Goal: Contribute content: Contribute content

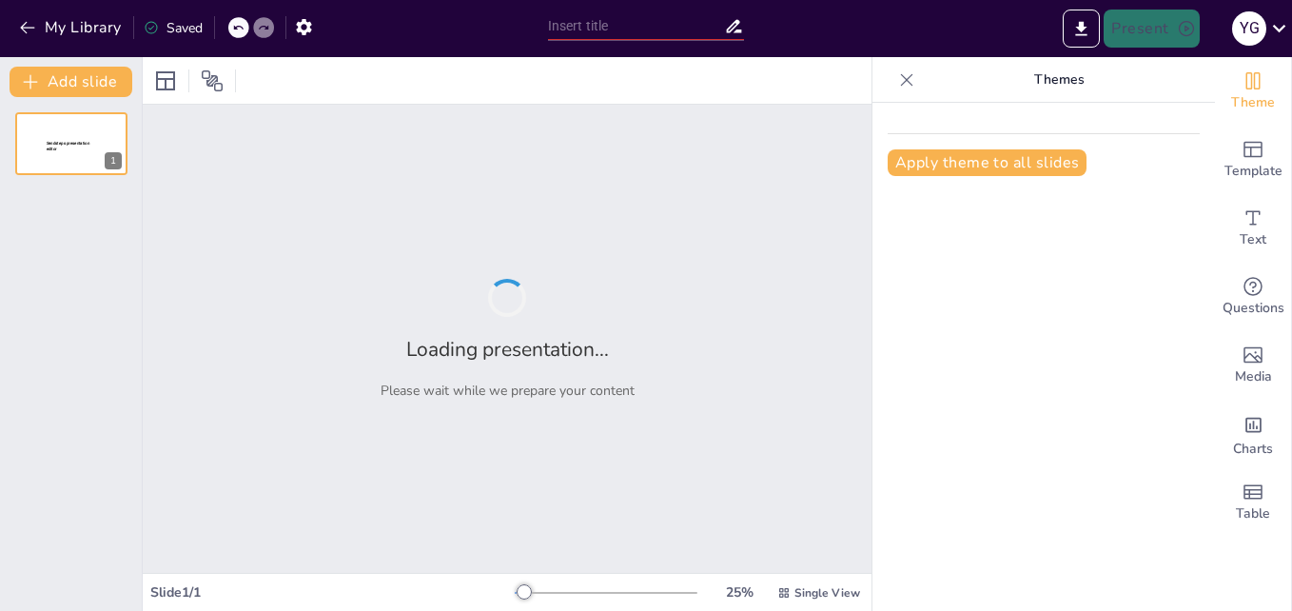
type input "Impacto de la Actividad Física en el Sistema Cardiovascular: Un Enfoque Integral"
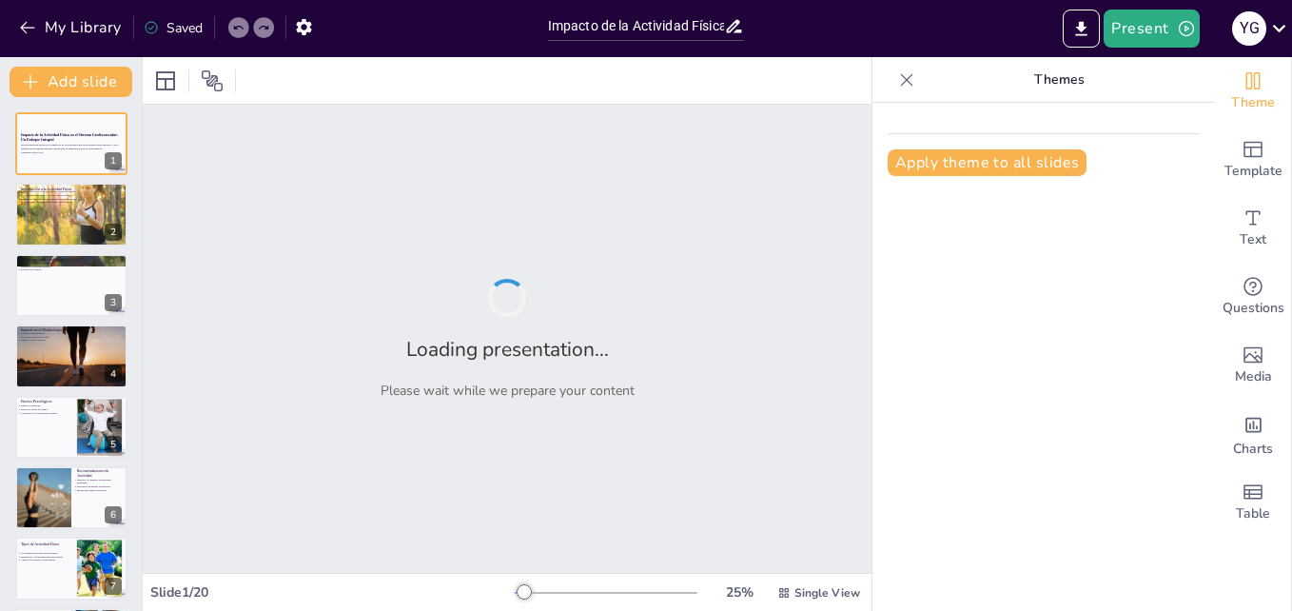
checkbox input "true"
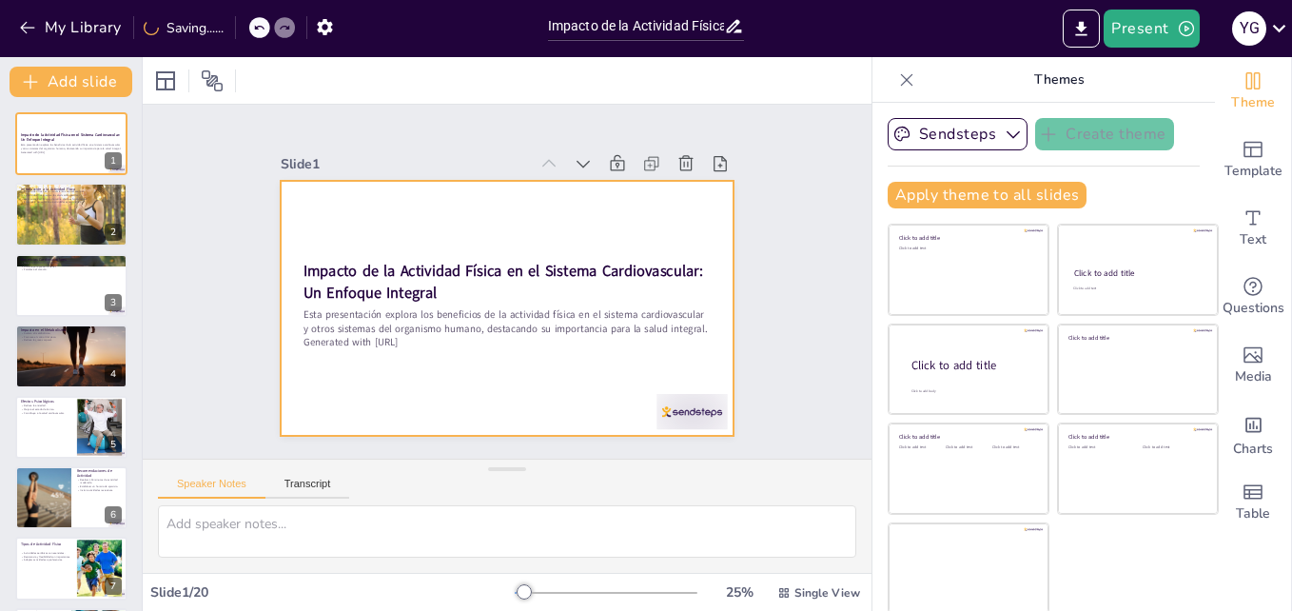
checkbox input "true"
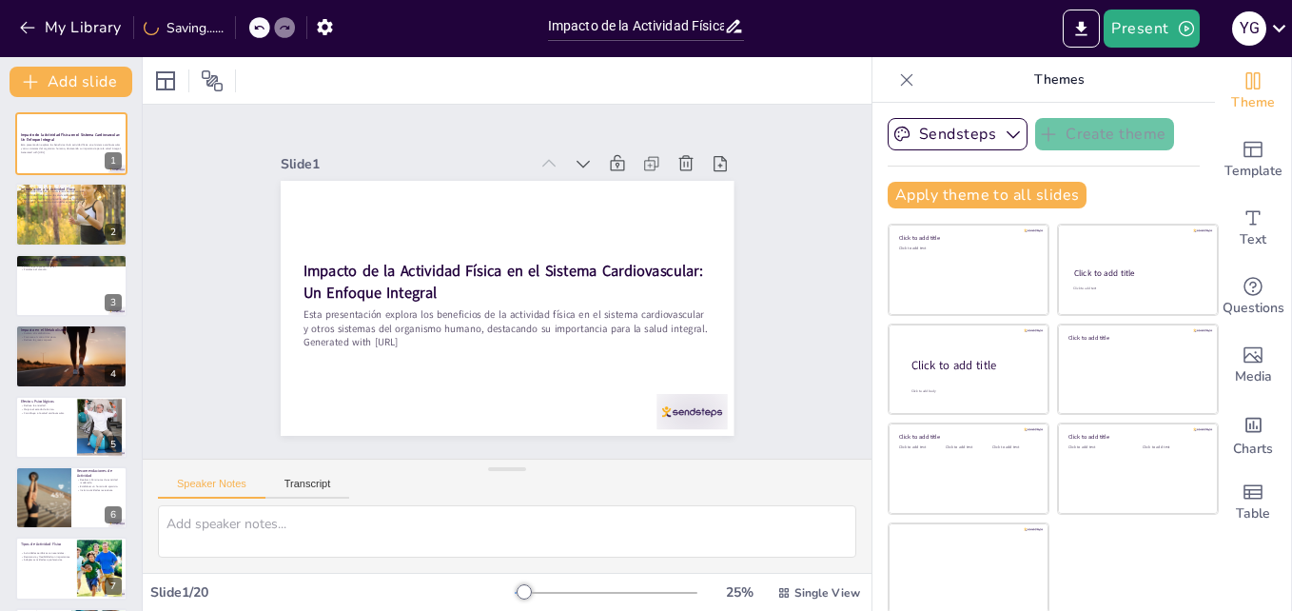
checkbox input "true"
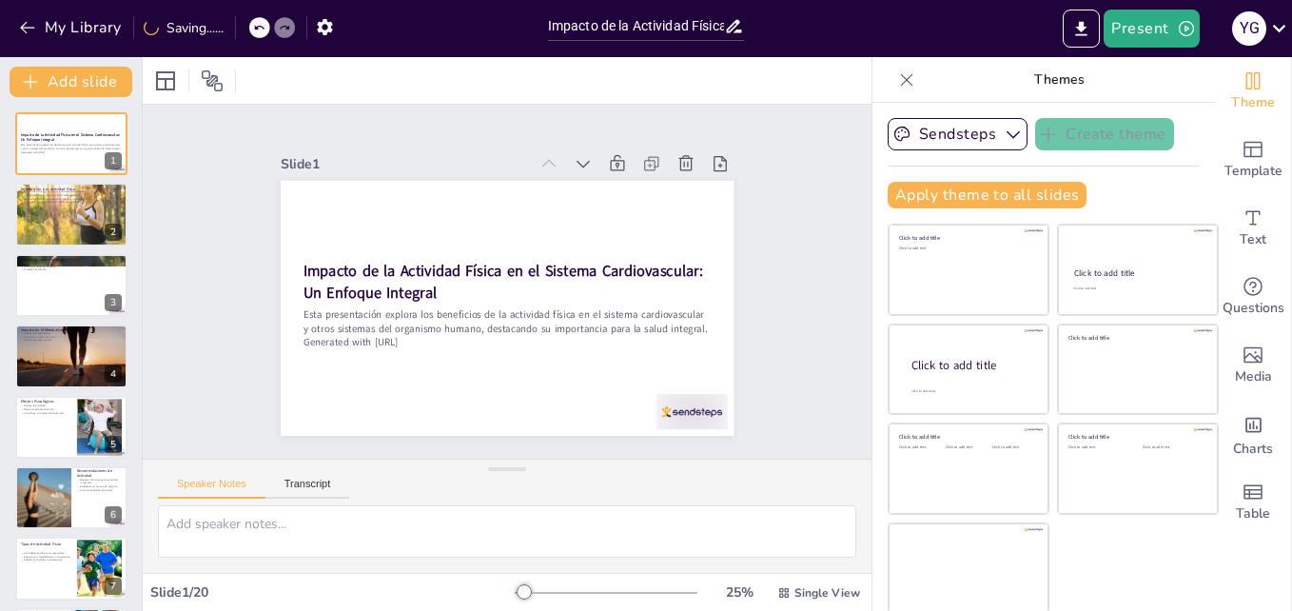
checkbox input "true"
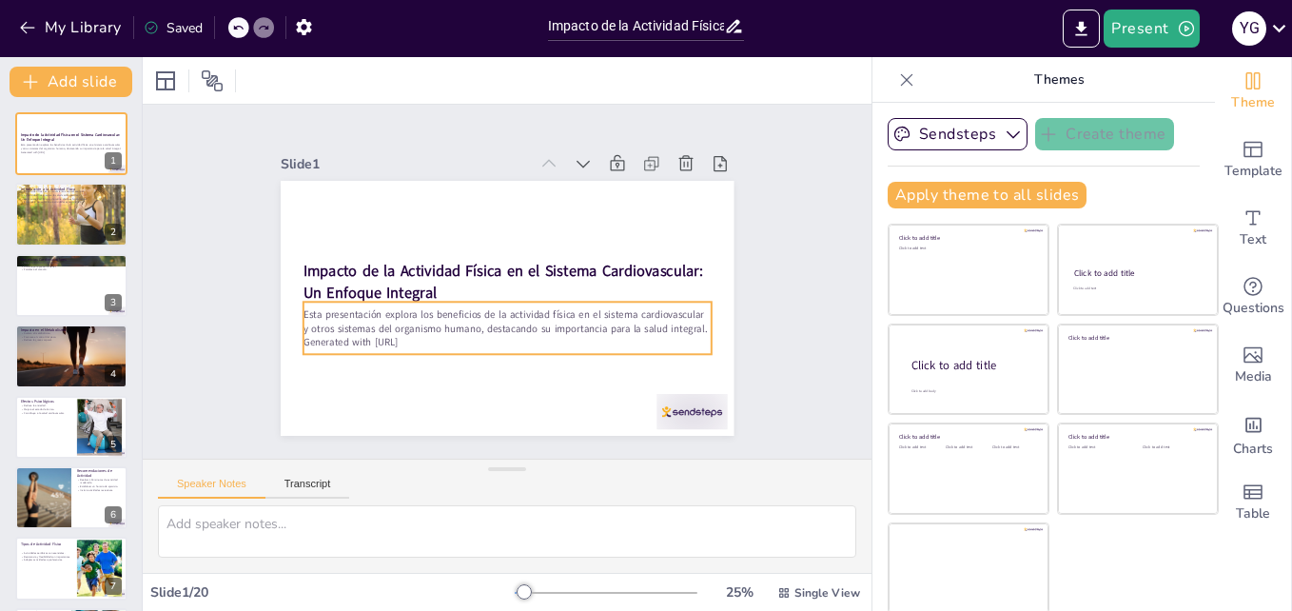
checkbox input "true"
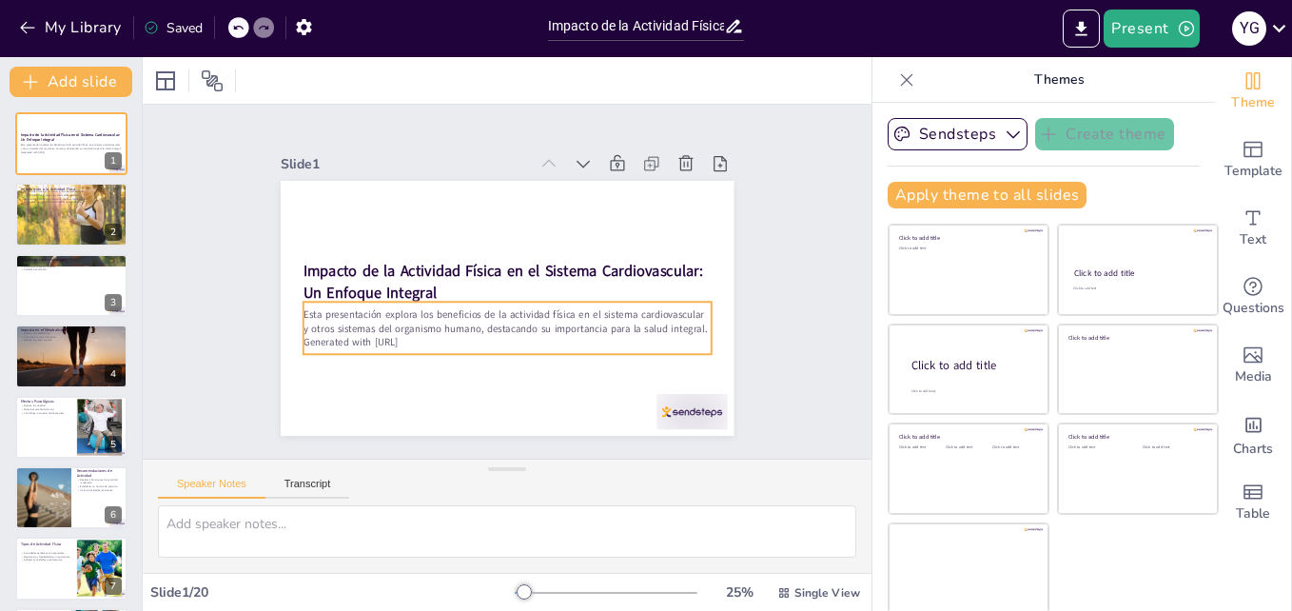
checkbox input "true"
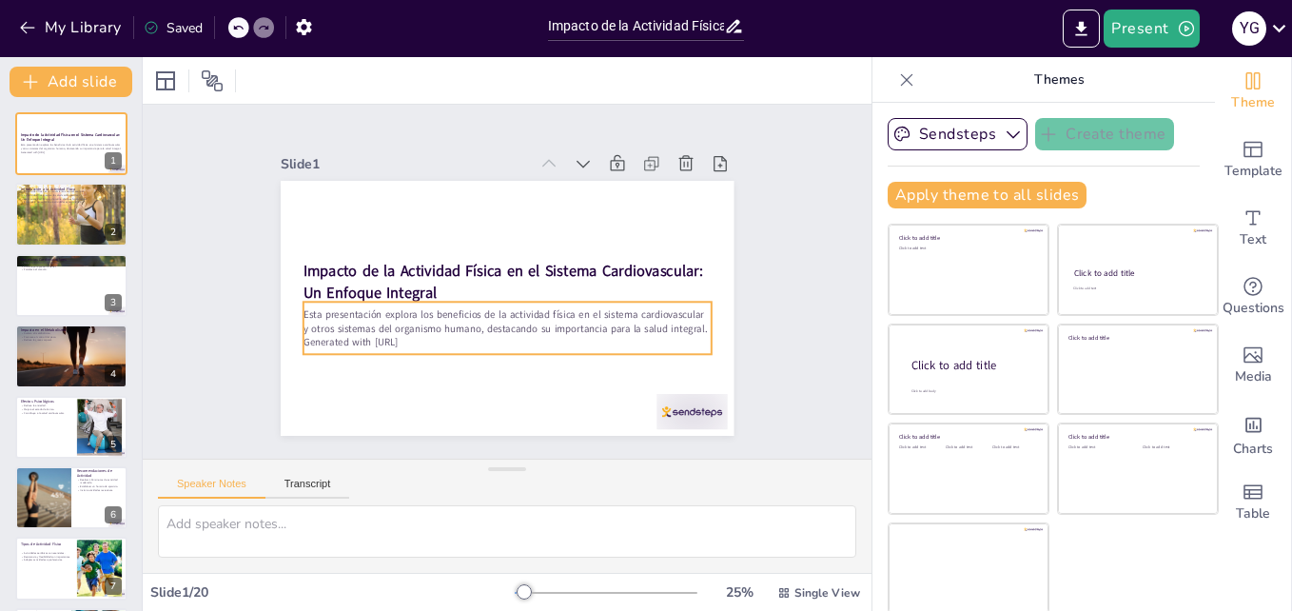
checkbox input "true"
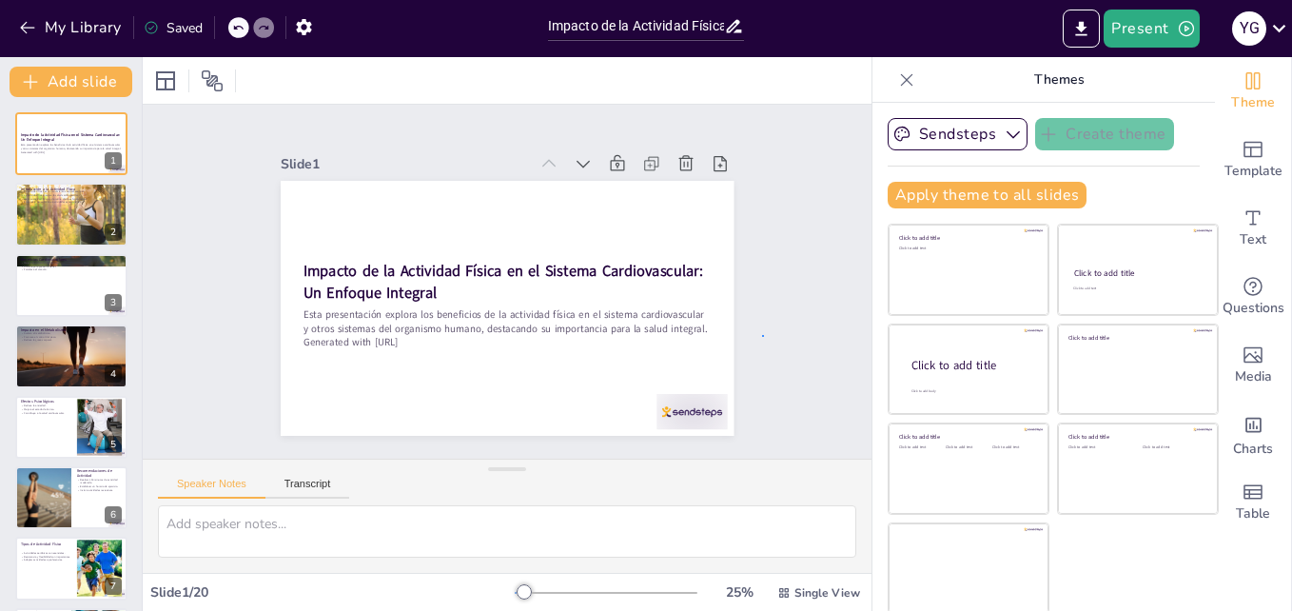
checkbox input "true"
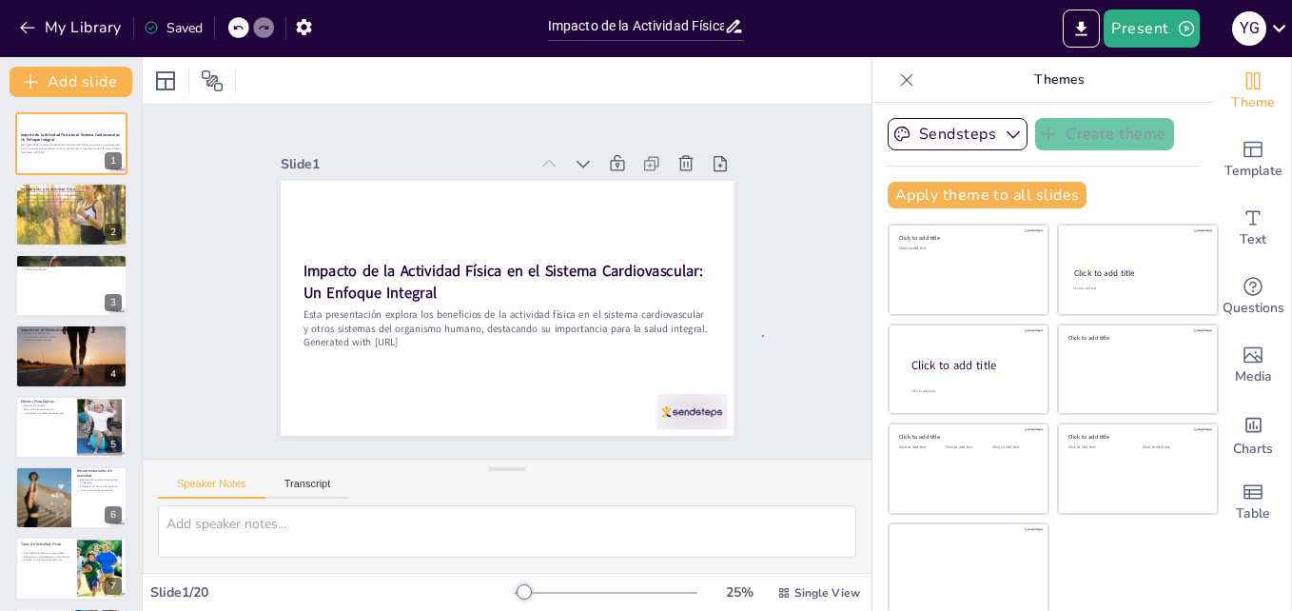
checkbox input "true"
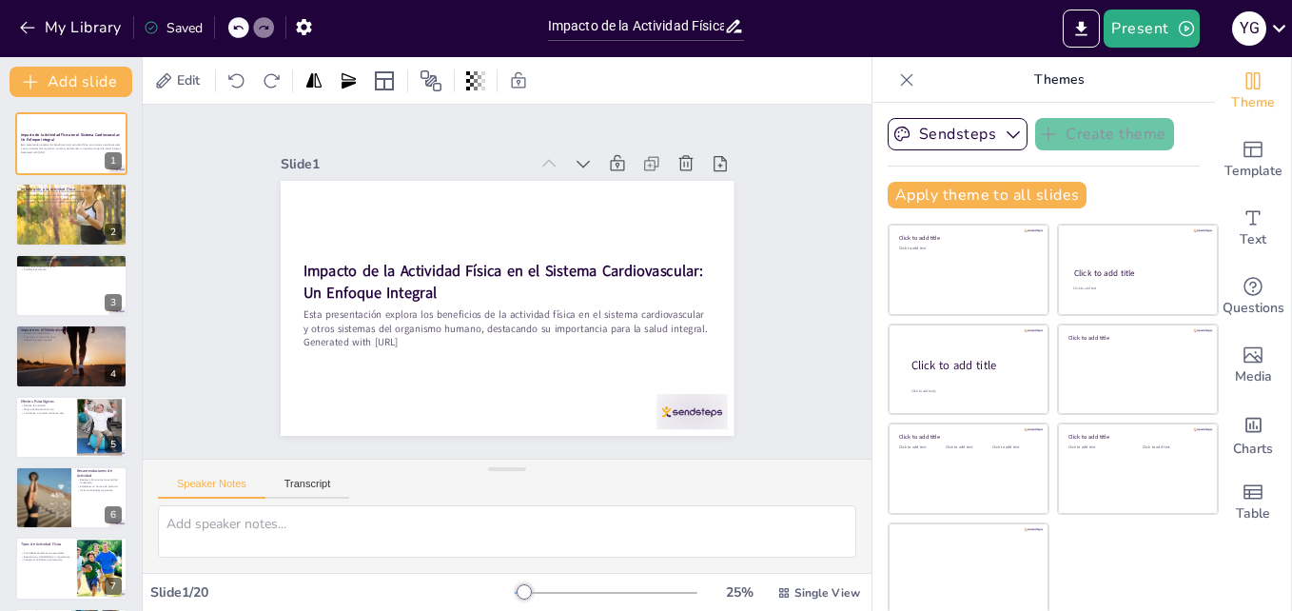
checkbox input "true"
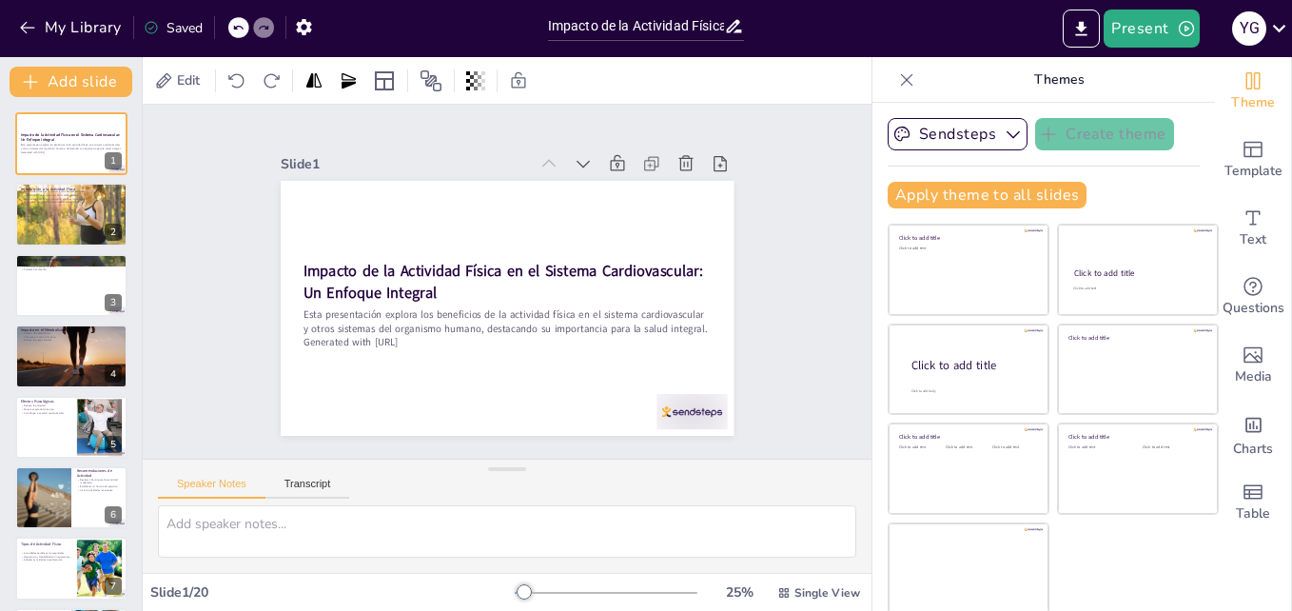
checkbox input "true"
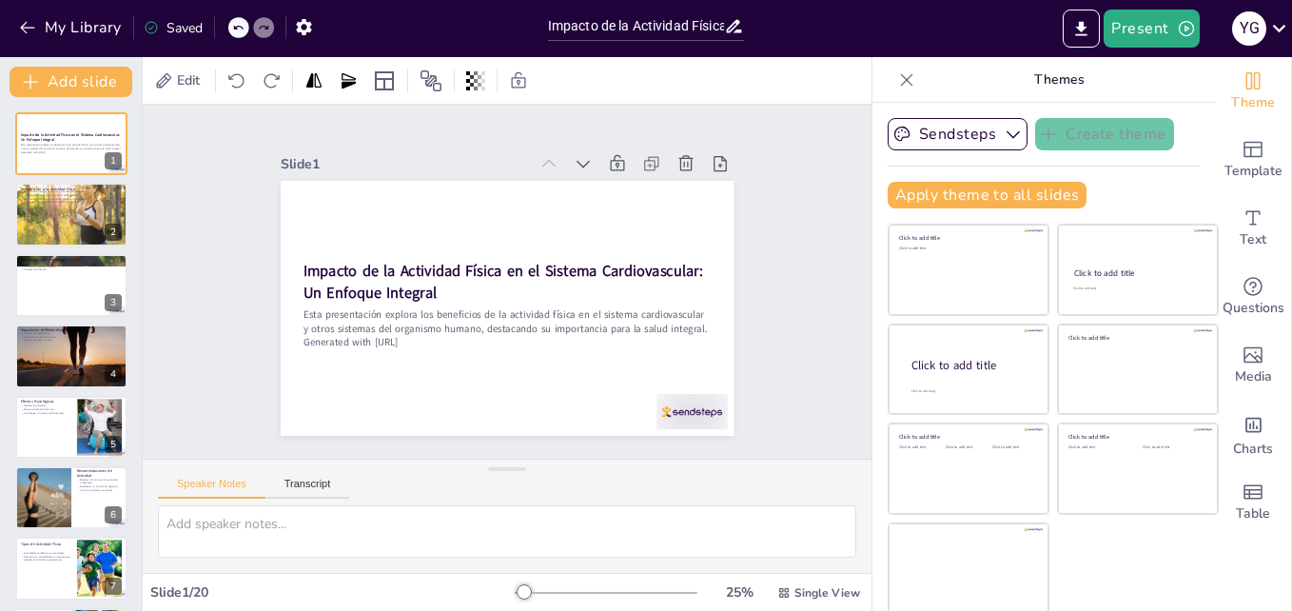
checkbox input "true"
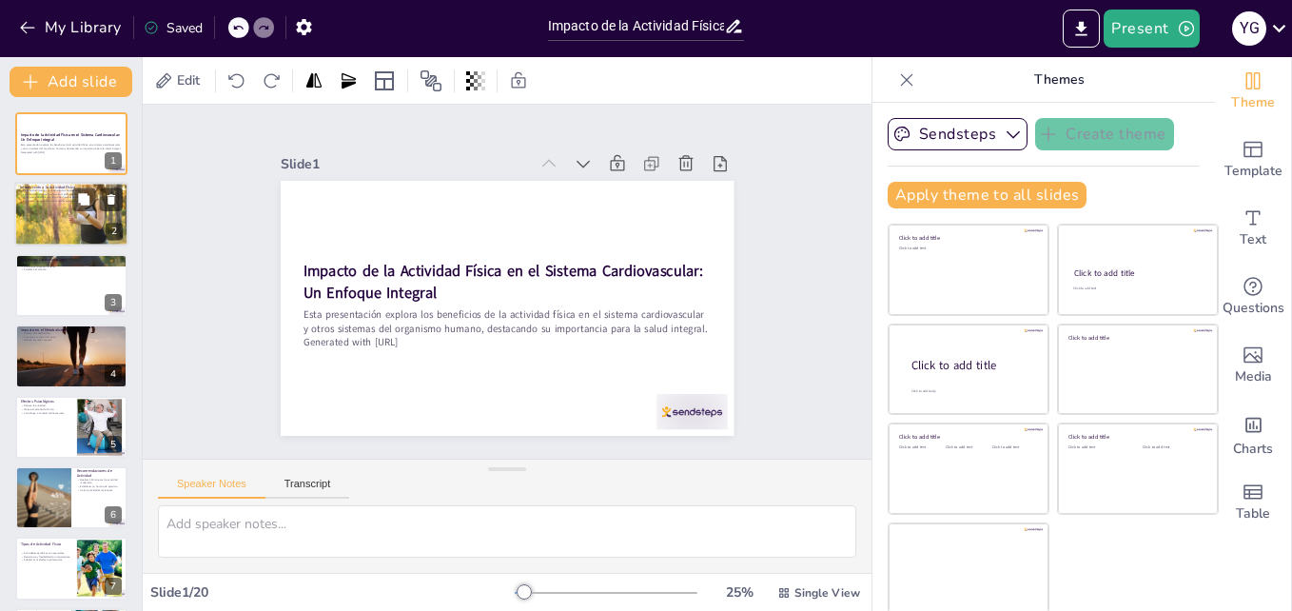
checkbox input "true"
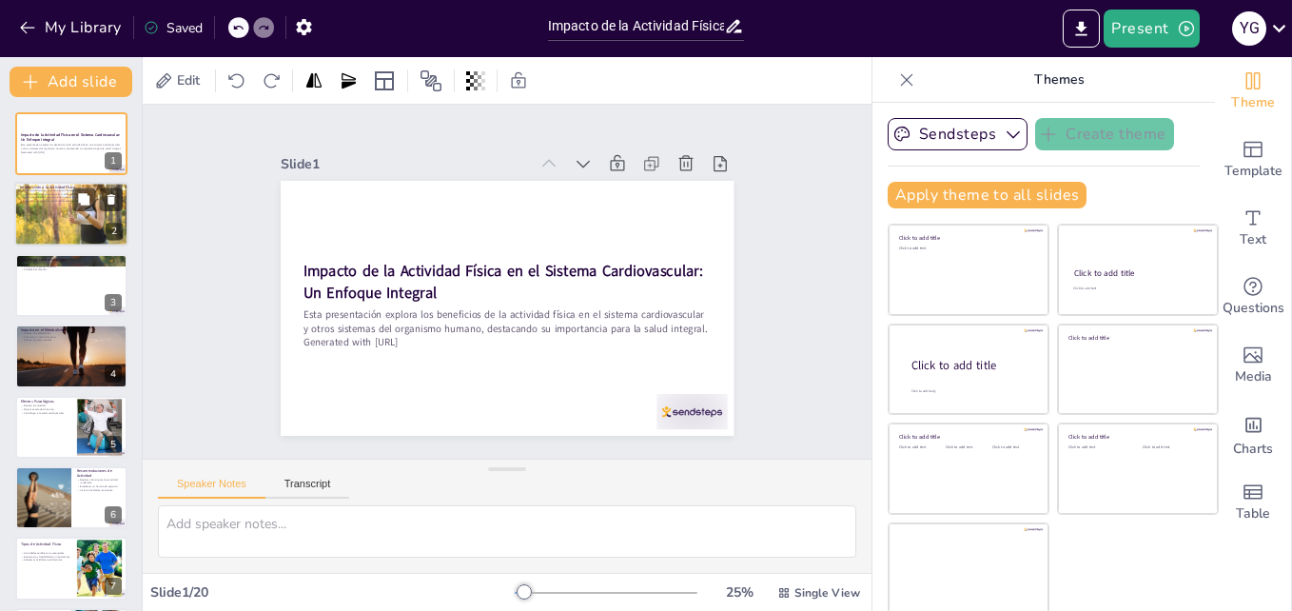
click at [70, 214] on div at bounding box center [71, 214] width 114 height 74
type textarea "La actividad física se refiere a cualquier movimiento que implique el uso de lo…"
checkbox input "true"
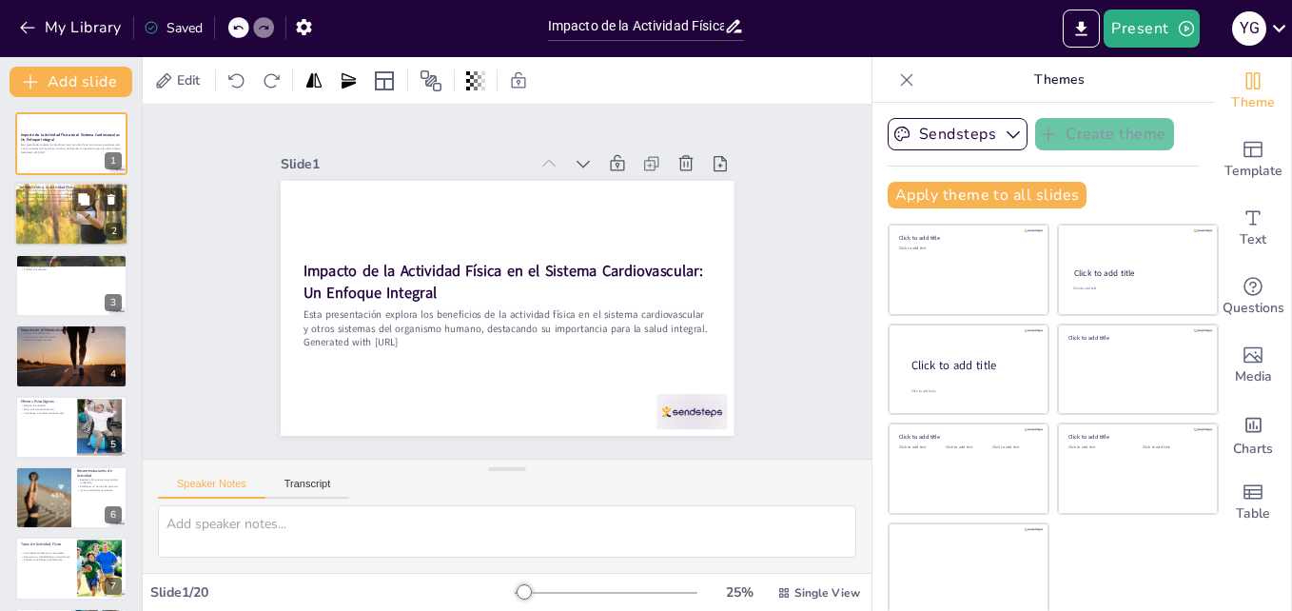
checkbox input "true"
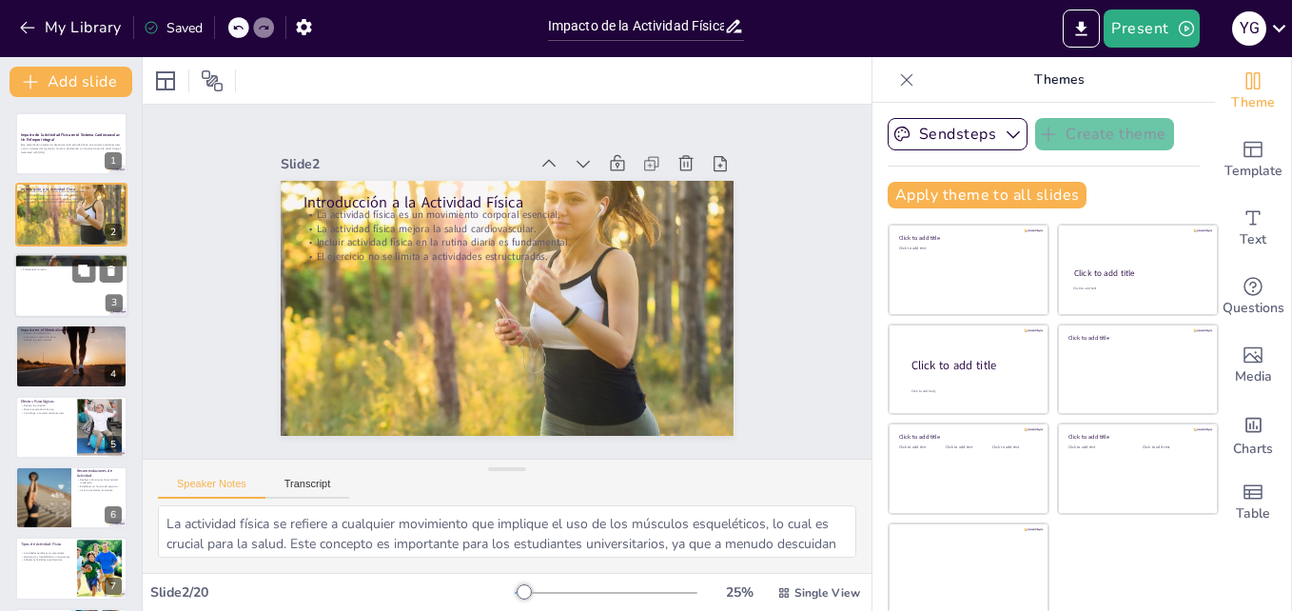
checkbox input "true"
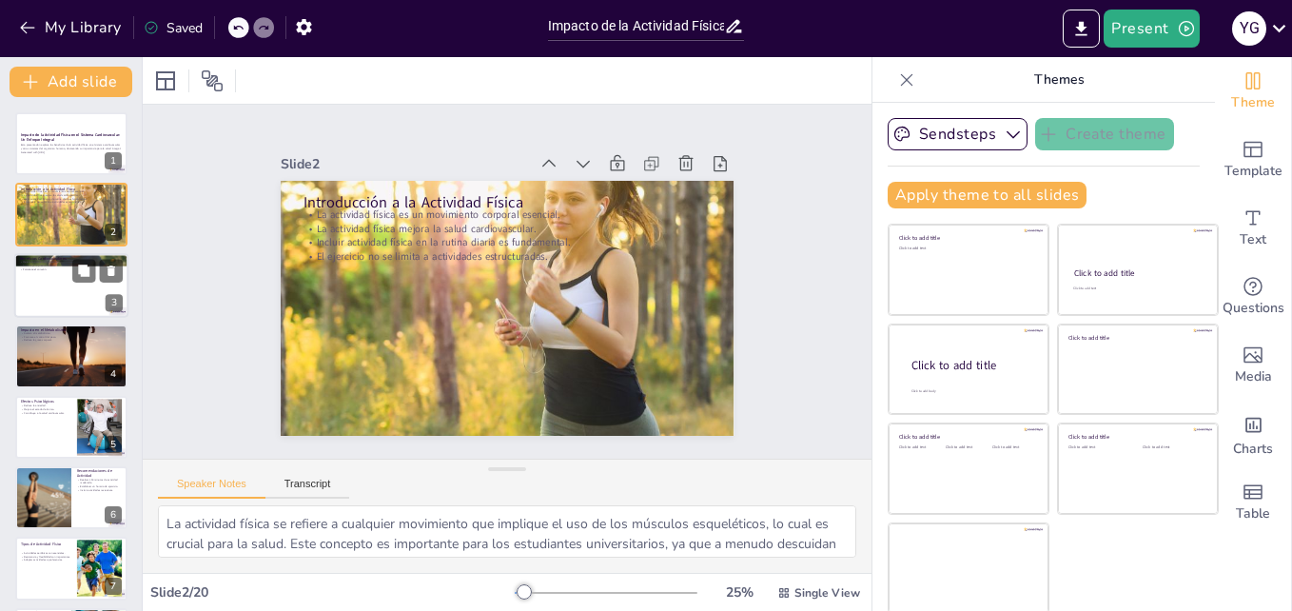
checkbox input "true"
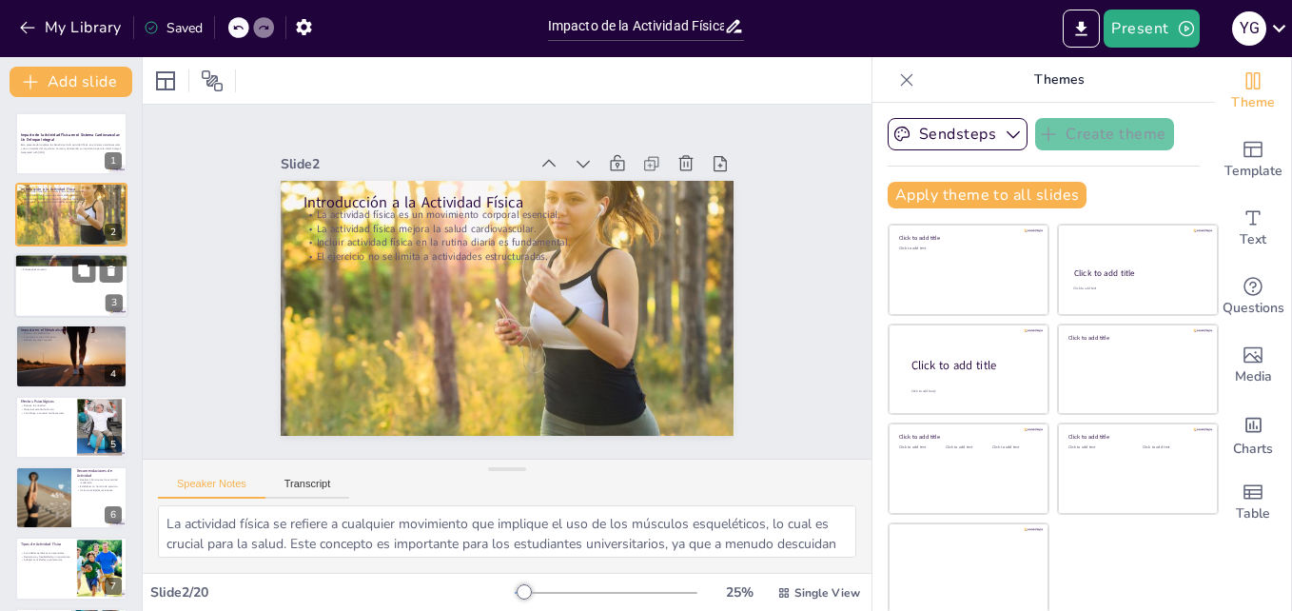
click at [59, 285] on div at bounding box center [71, 285] width 114 height 65
type textarea "Una mejor circulación sanguínea es fundamental para el transporte eficiente de …"
checkbox input "true"
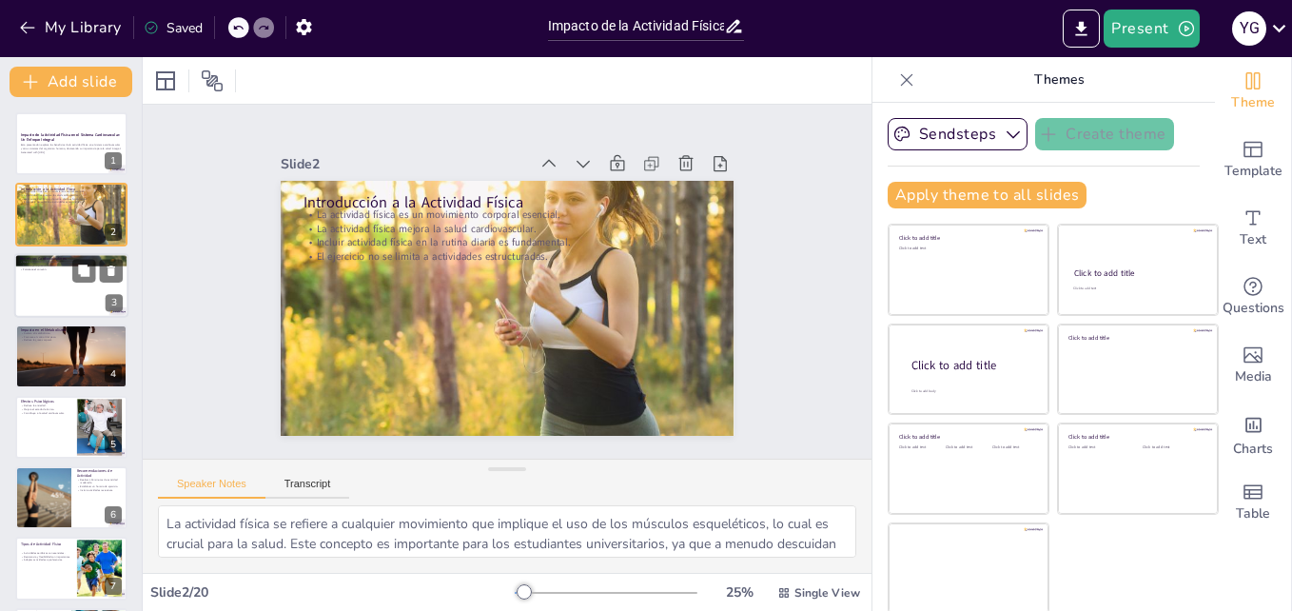
checkbox input "true"
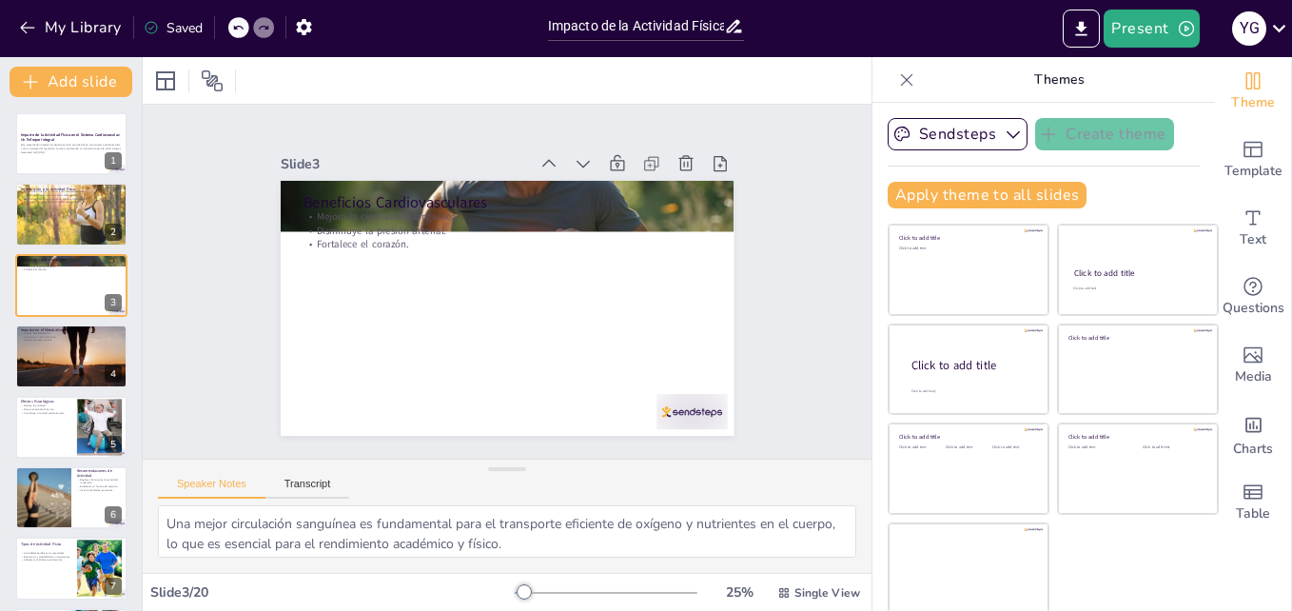
checkbox input "true"
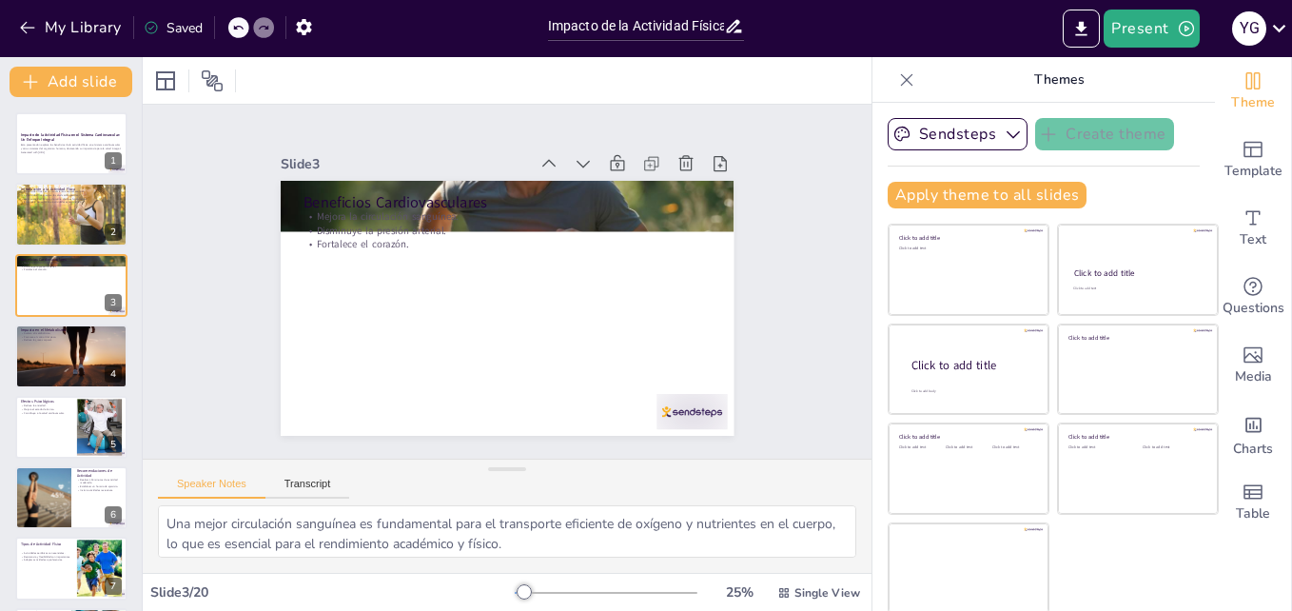
checkbox input "true"
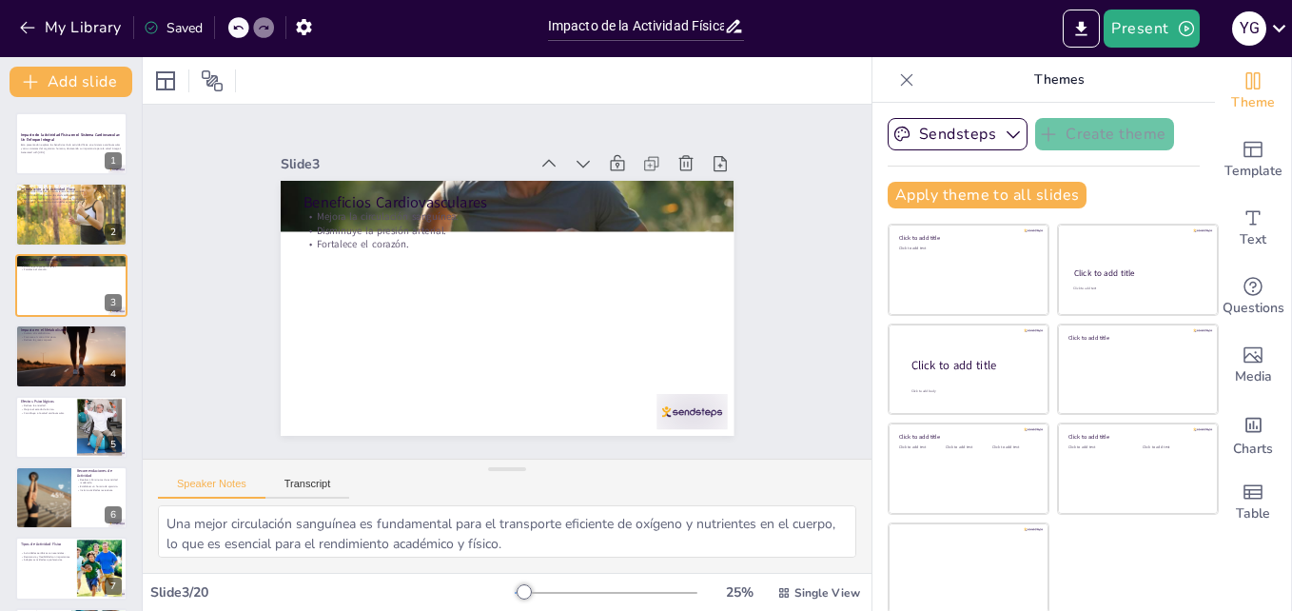
checkbox input "true"
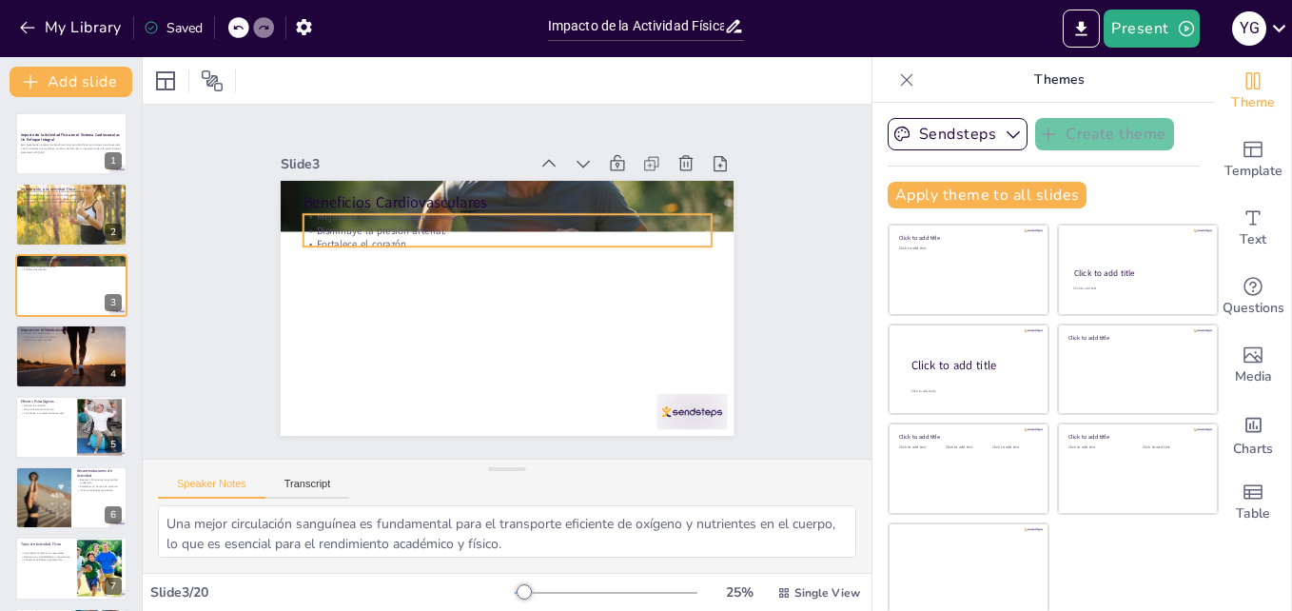
checkbox input "true"
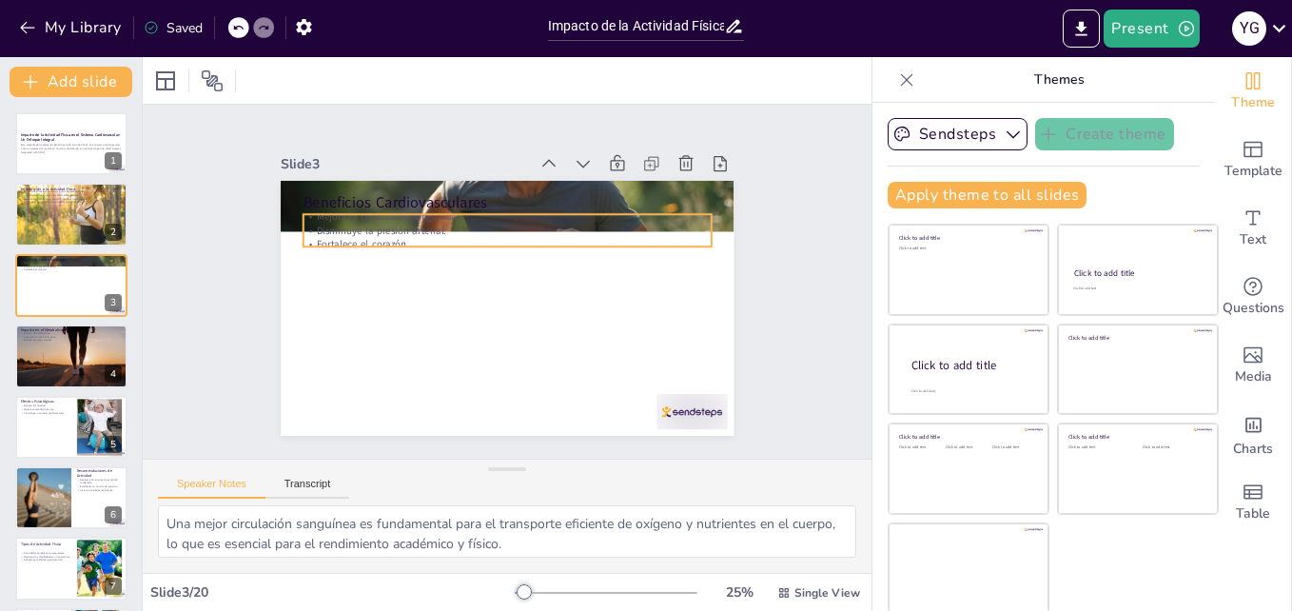
click at [385, 217] on p "Disminuye la presión arterial." at bounding box center [522, 234] width 392 height 140
checkbox input "true"
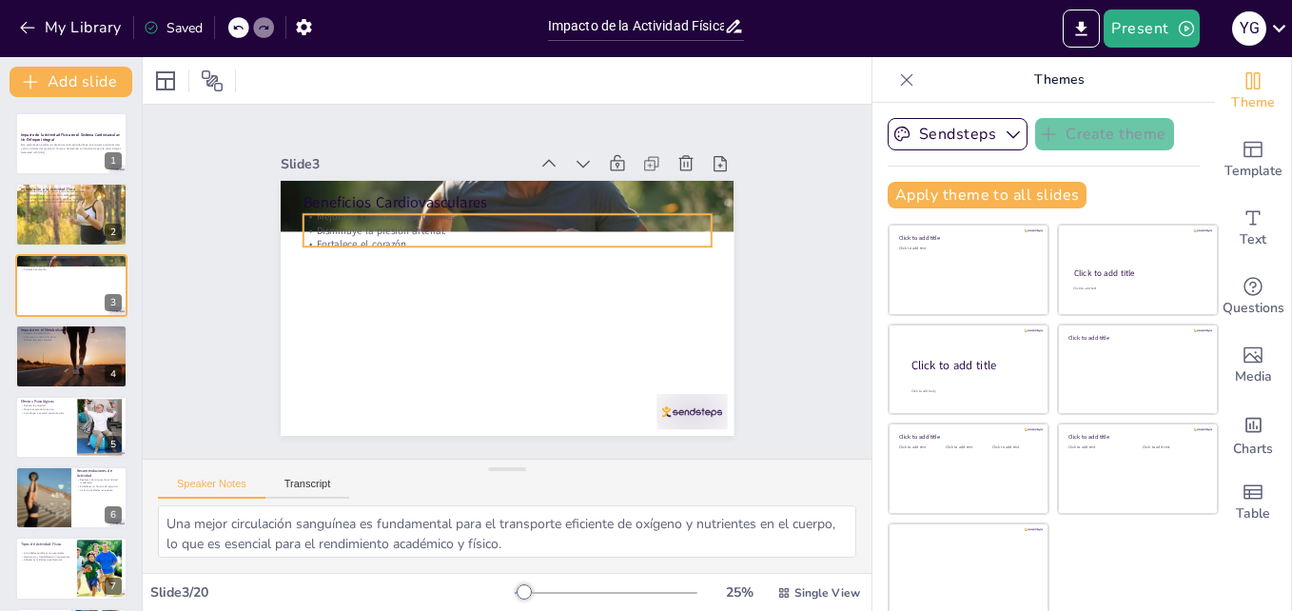
checkbox input "true"
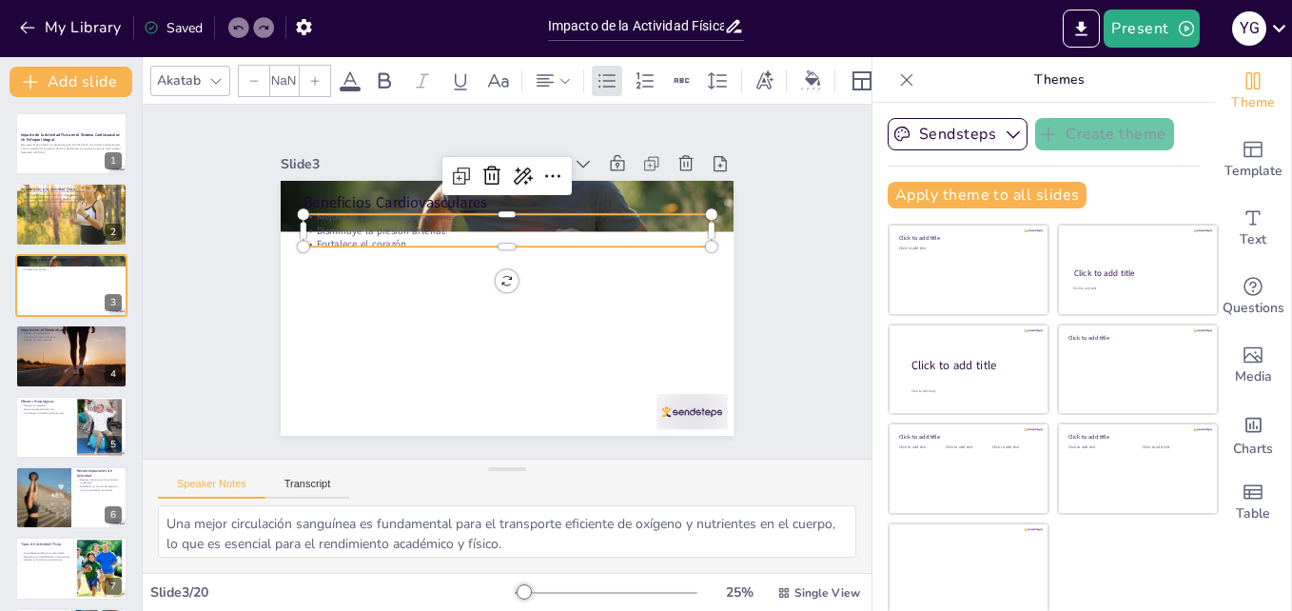
type input "32"
checkbox input "true"
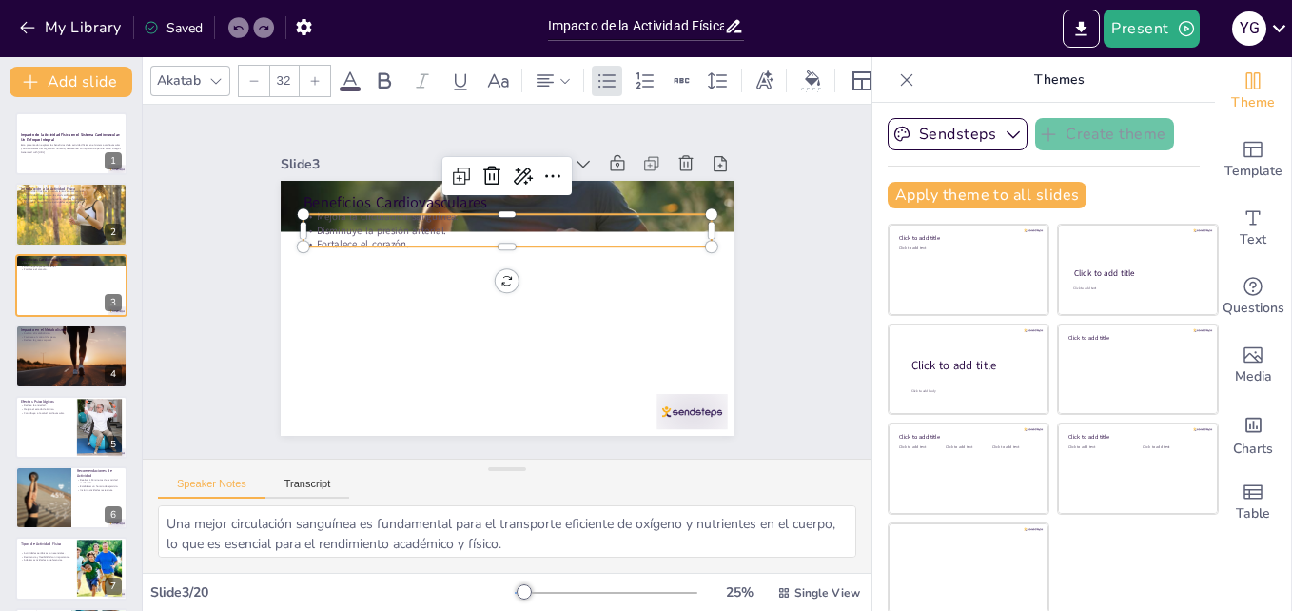
checkbox input "true"
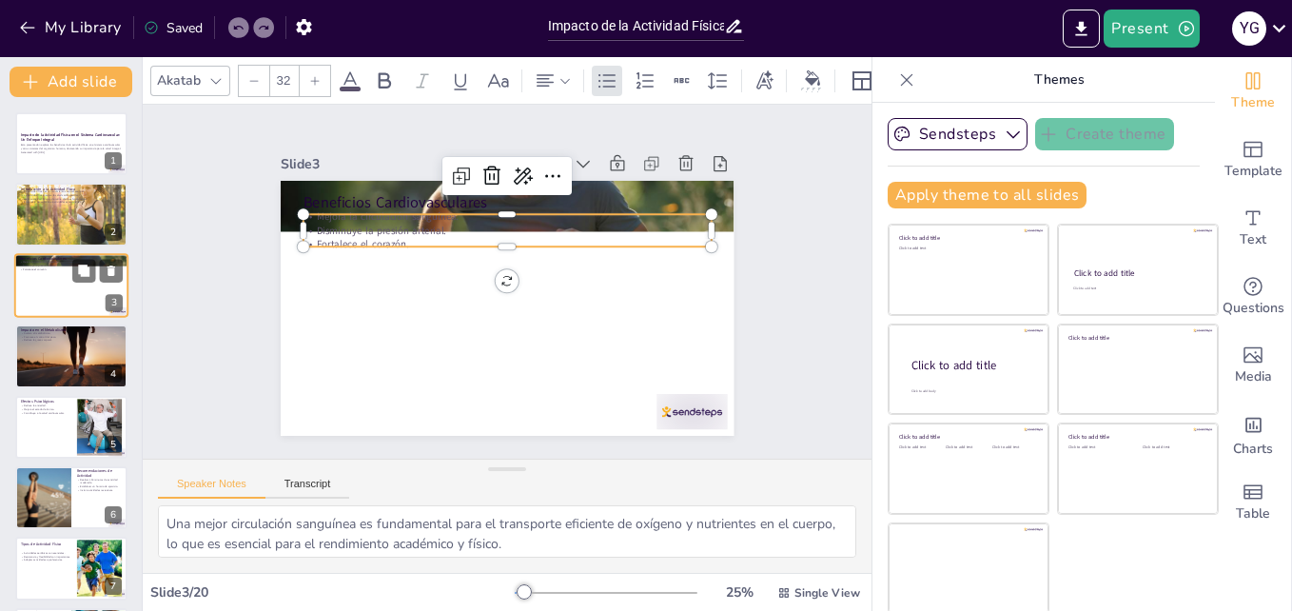
checkbox input "true"
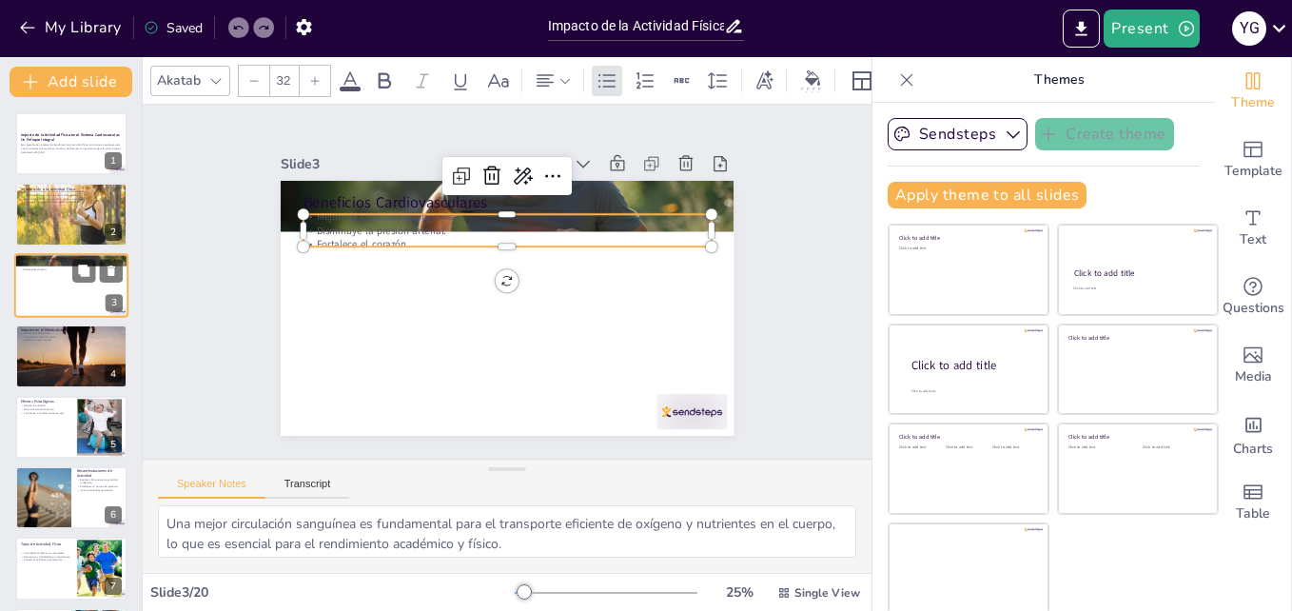
checkbox input "true"
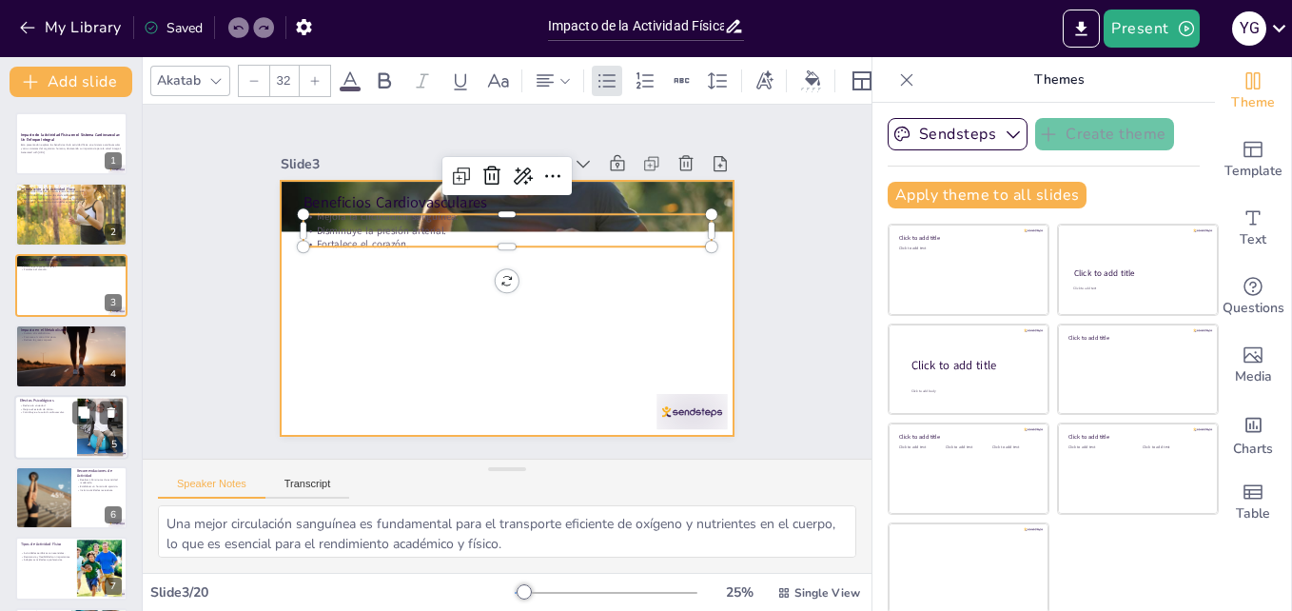
checkbox input "true"
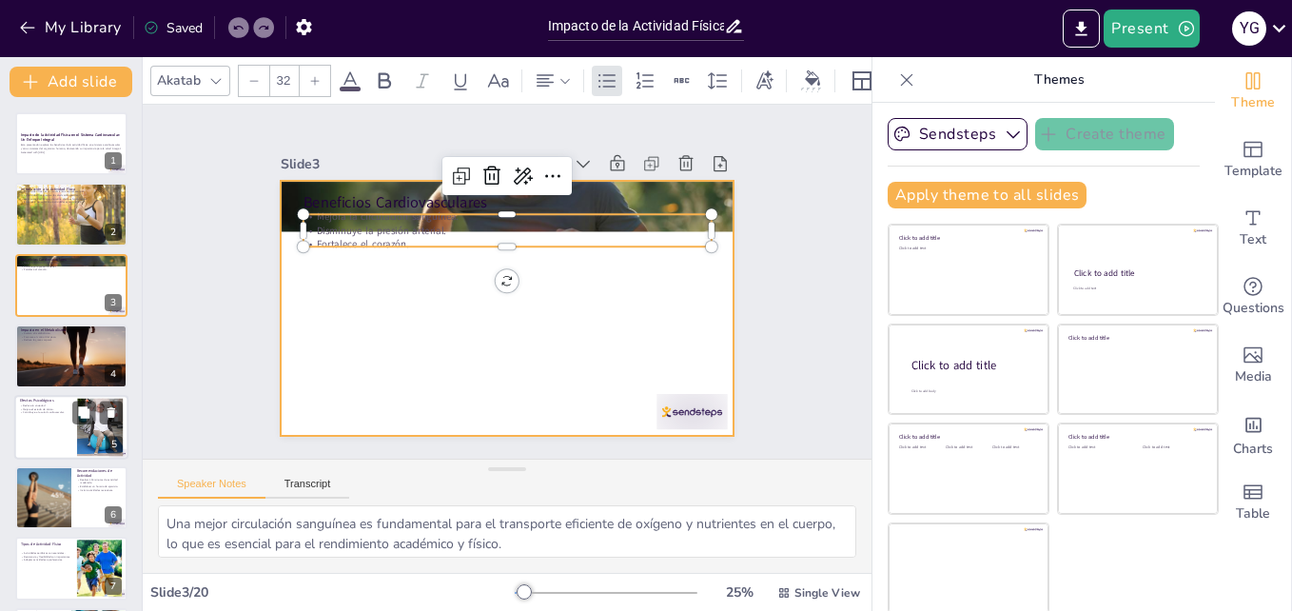
checkbox input "true"
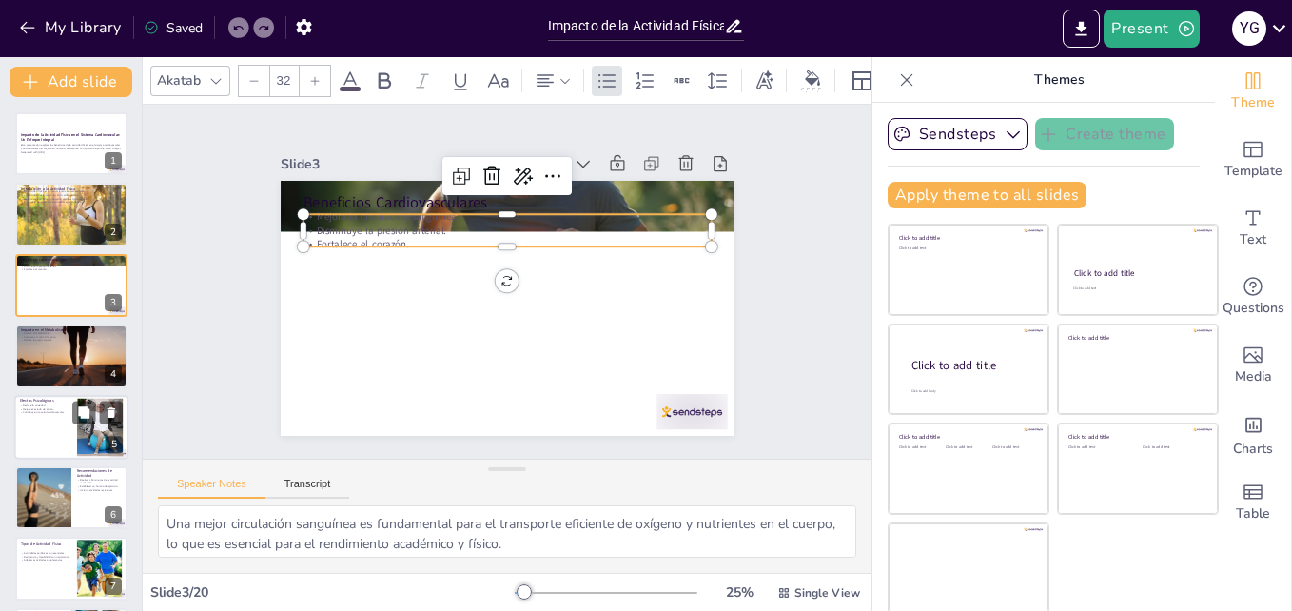
click at [51, 426] on div at bounding box center [71, 427] width 114 height 65
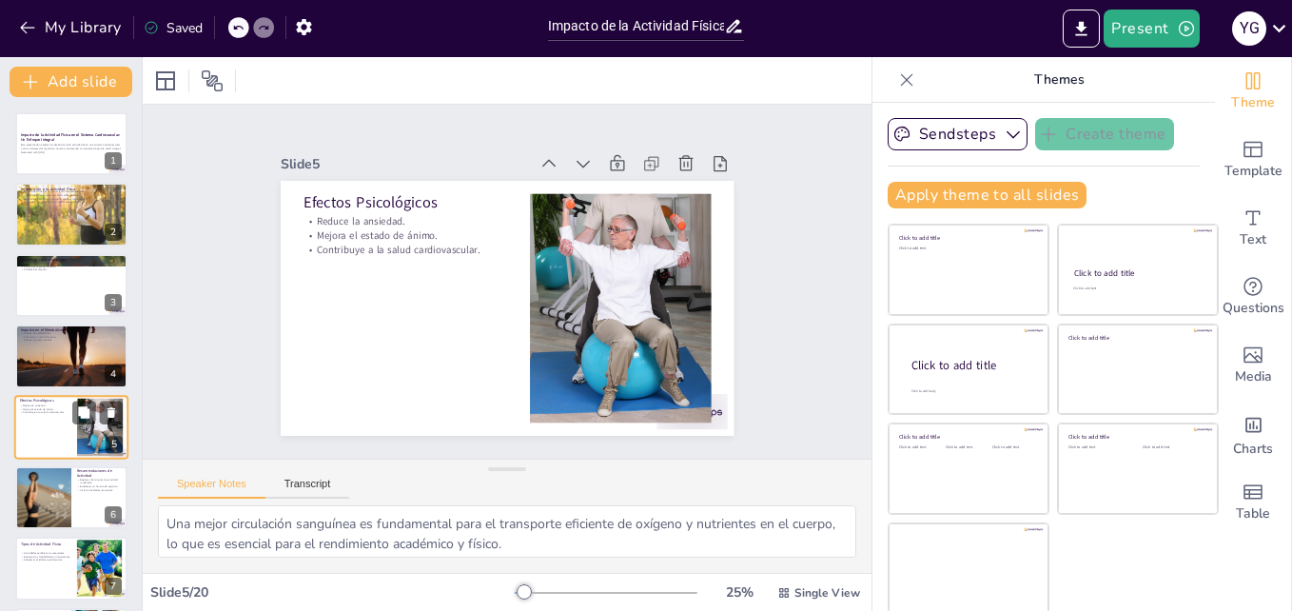
type textarea "La reducción de la ansiedad es fundamental para el bienestar de los estudiantes…"
checkbox input "true"
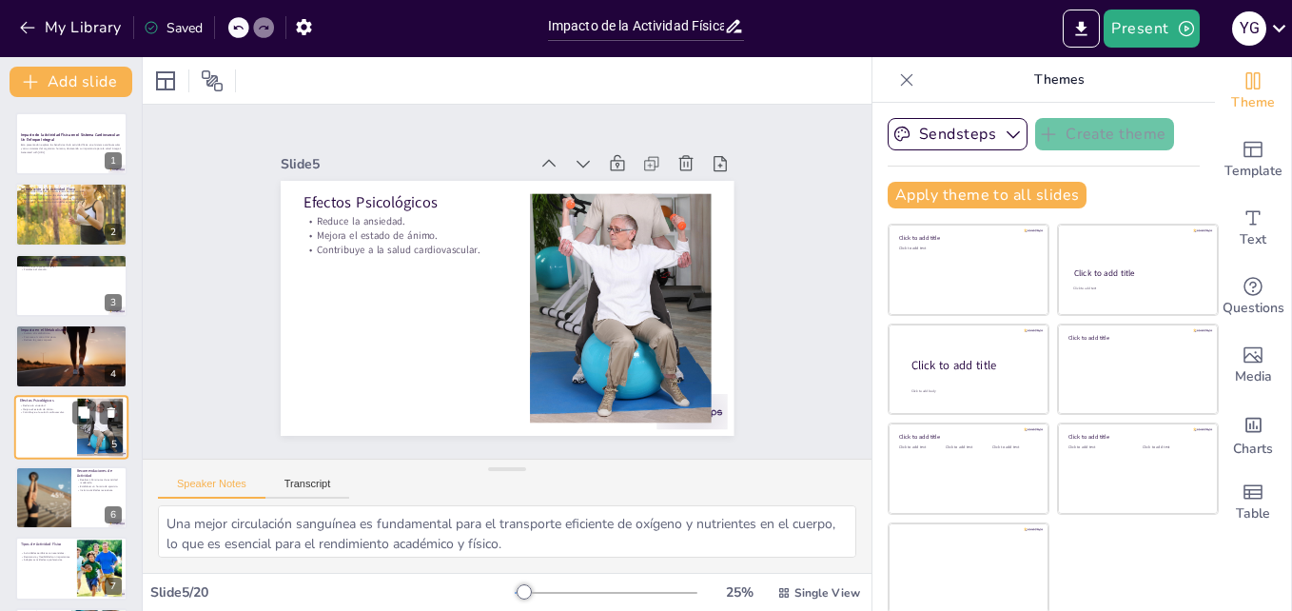
checkbox input "true"
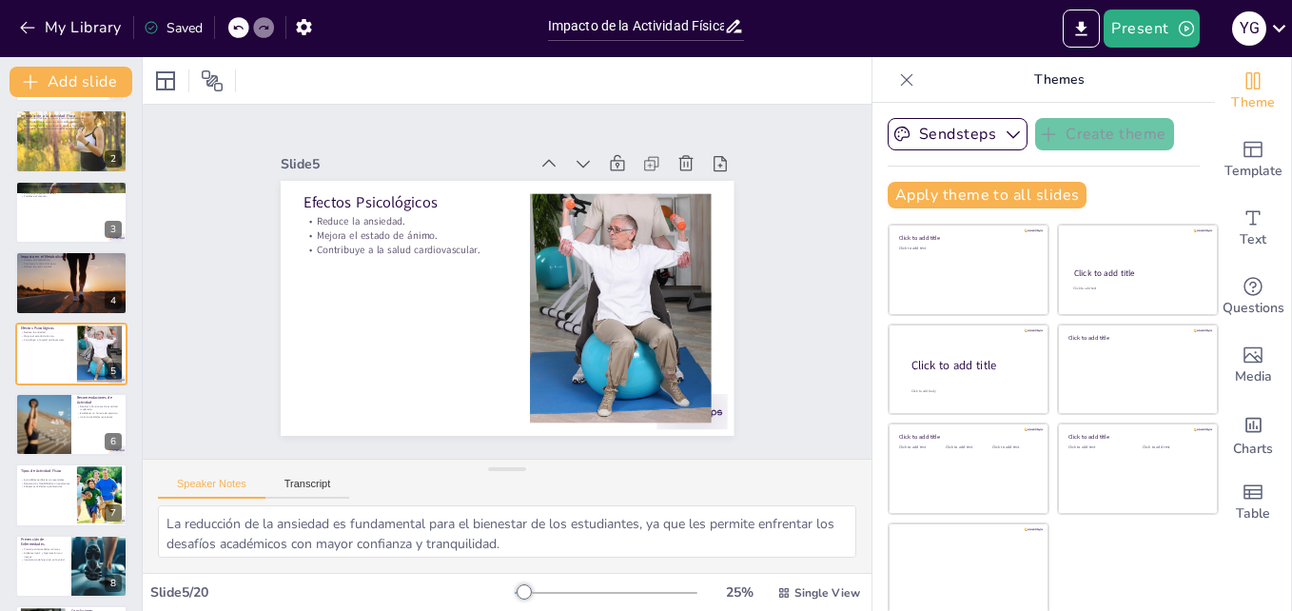
checkbox input "true"
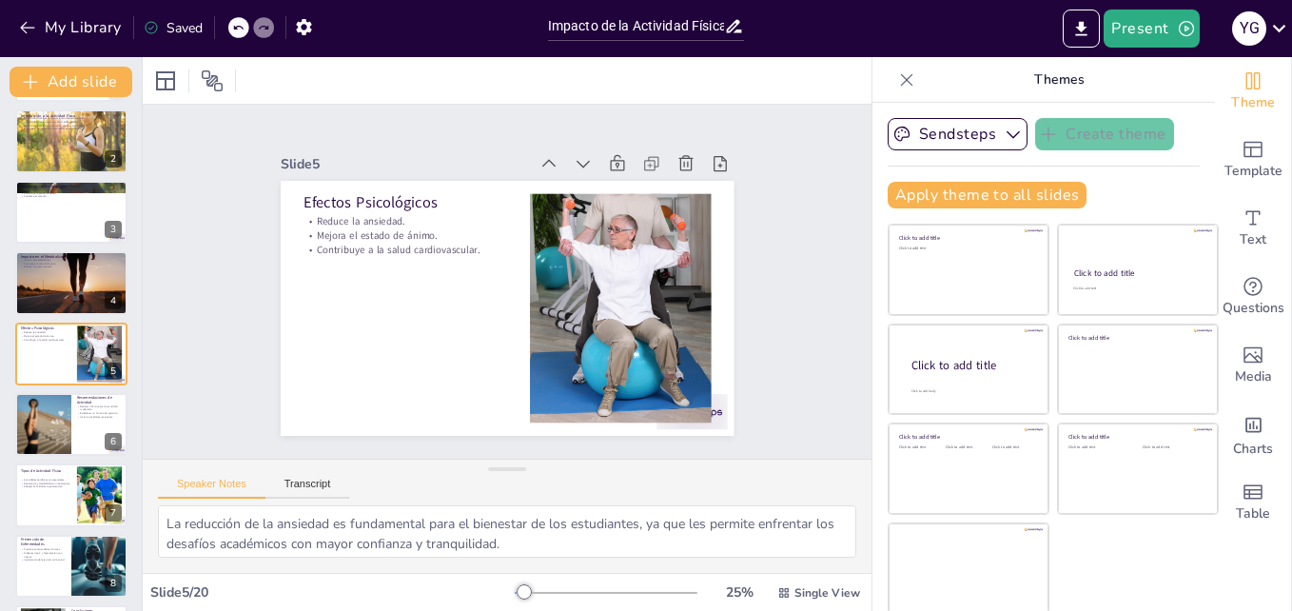
checkbox input "true"
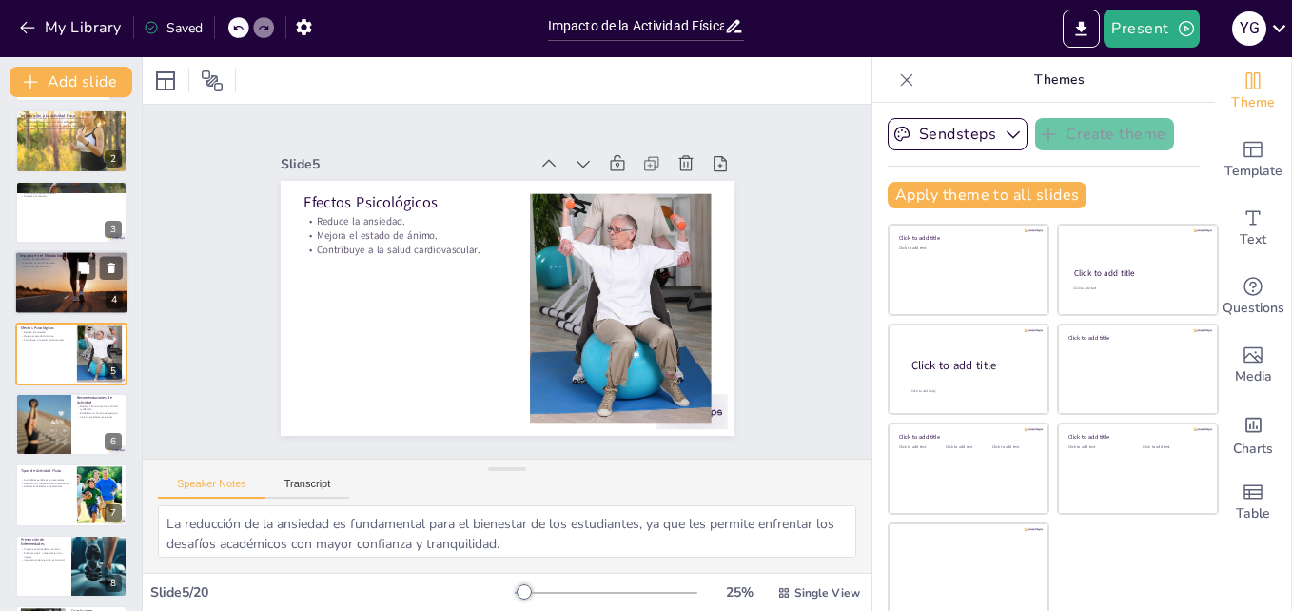
checkbox input "true"
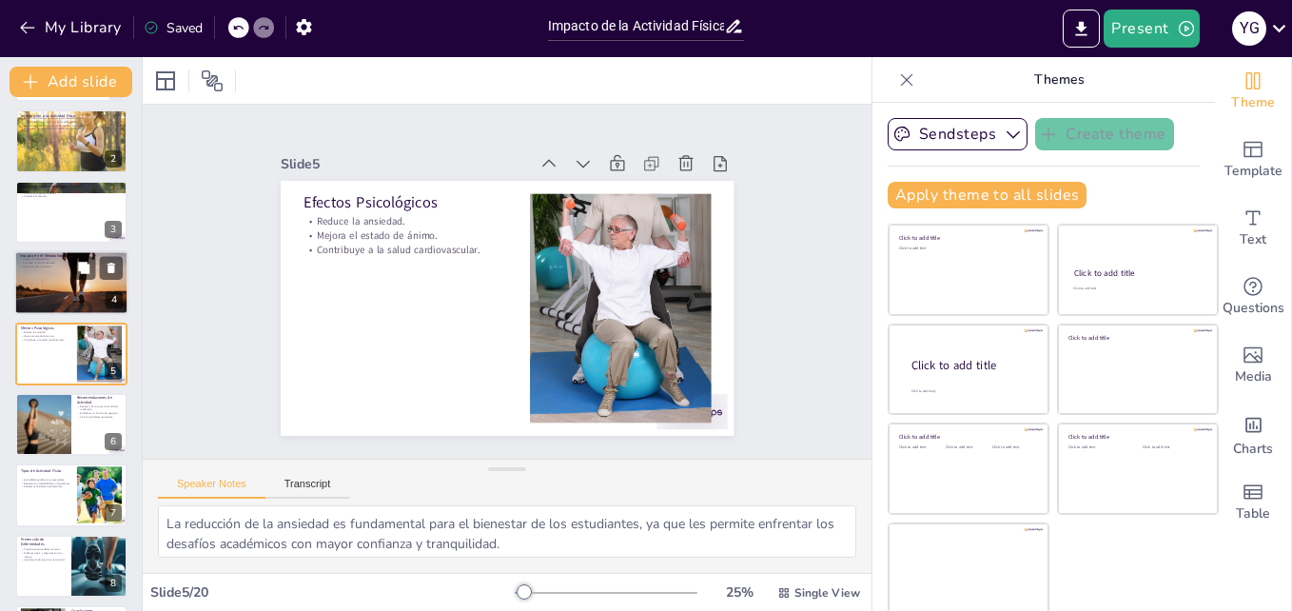
click at [60, 293] on div at bounding box center [71, 282] width 115 height 65
type textarea "Un metabolismo más rápido permite que el cuerpo utilice la energía de manera má…"
checkbox input "true"
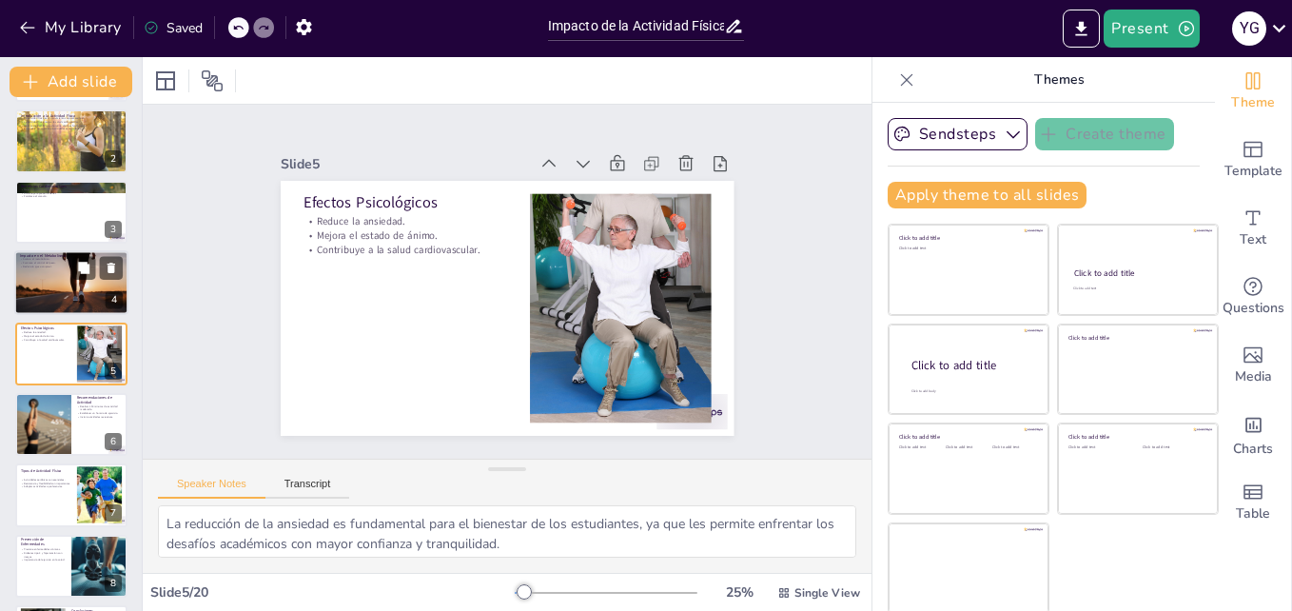
checkbox input "true"
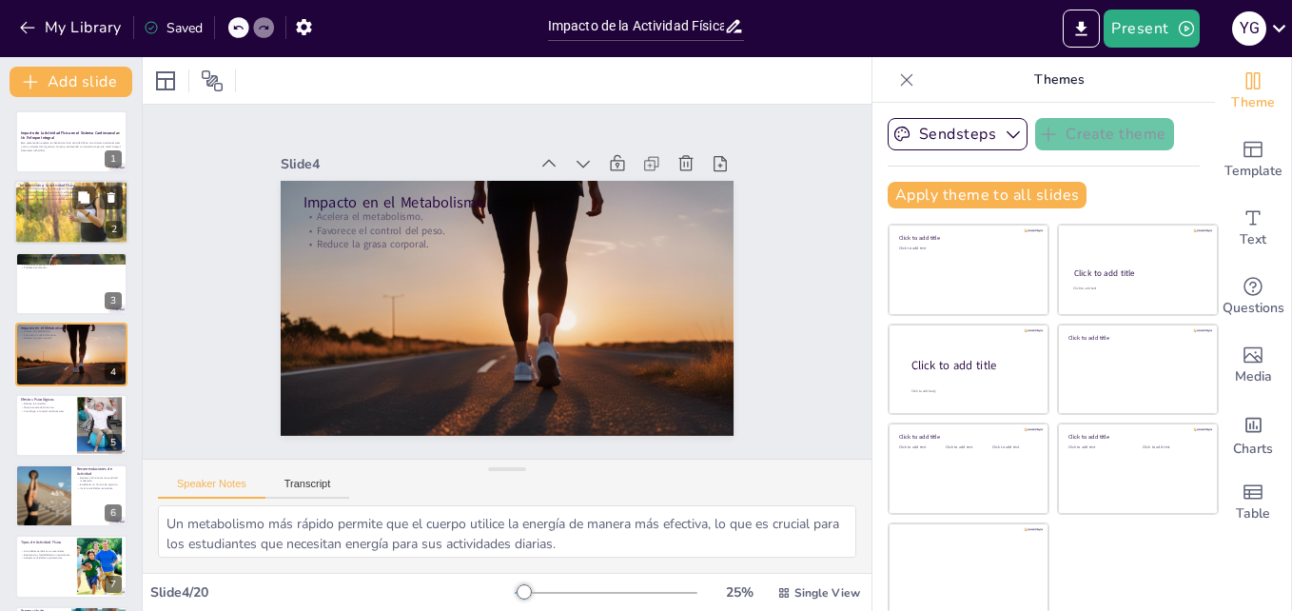
checkbox input "true"
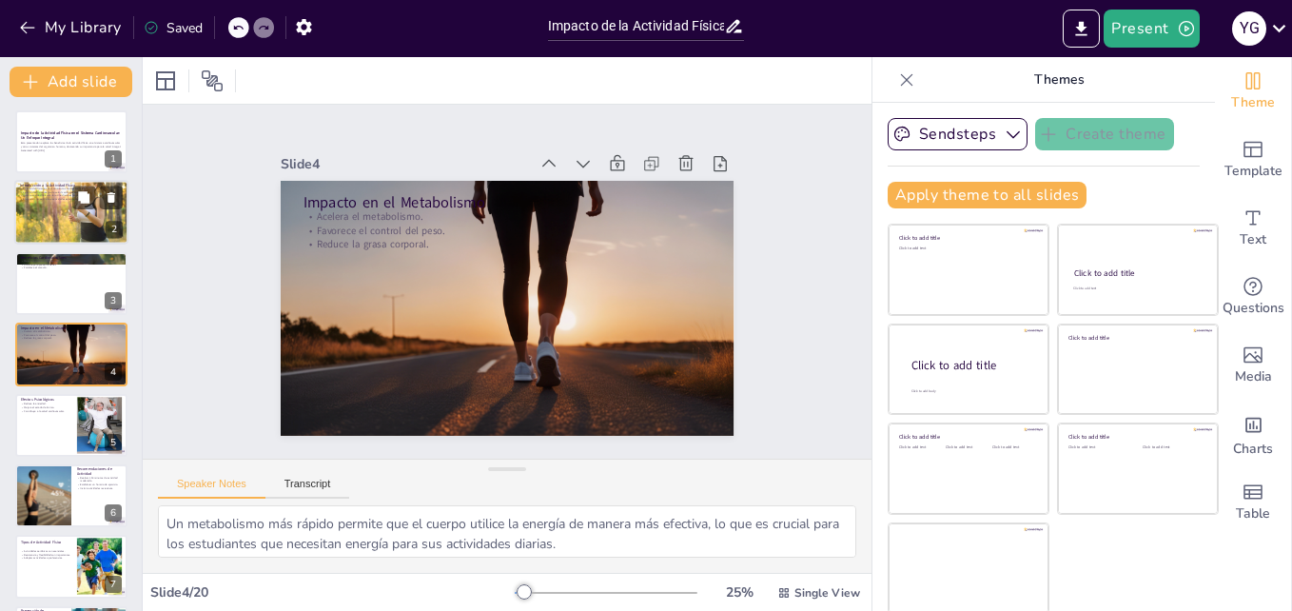
checkbox input "true"
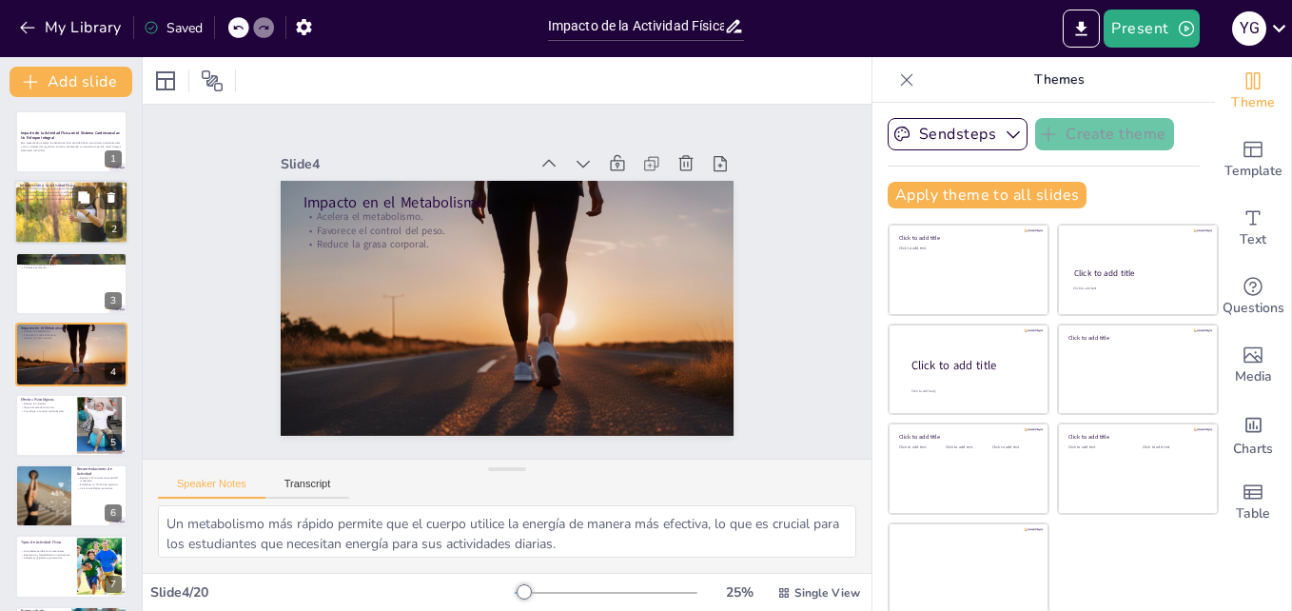
checkbox input "true"
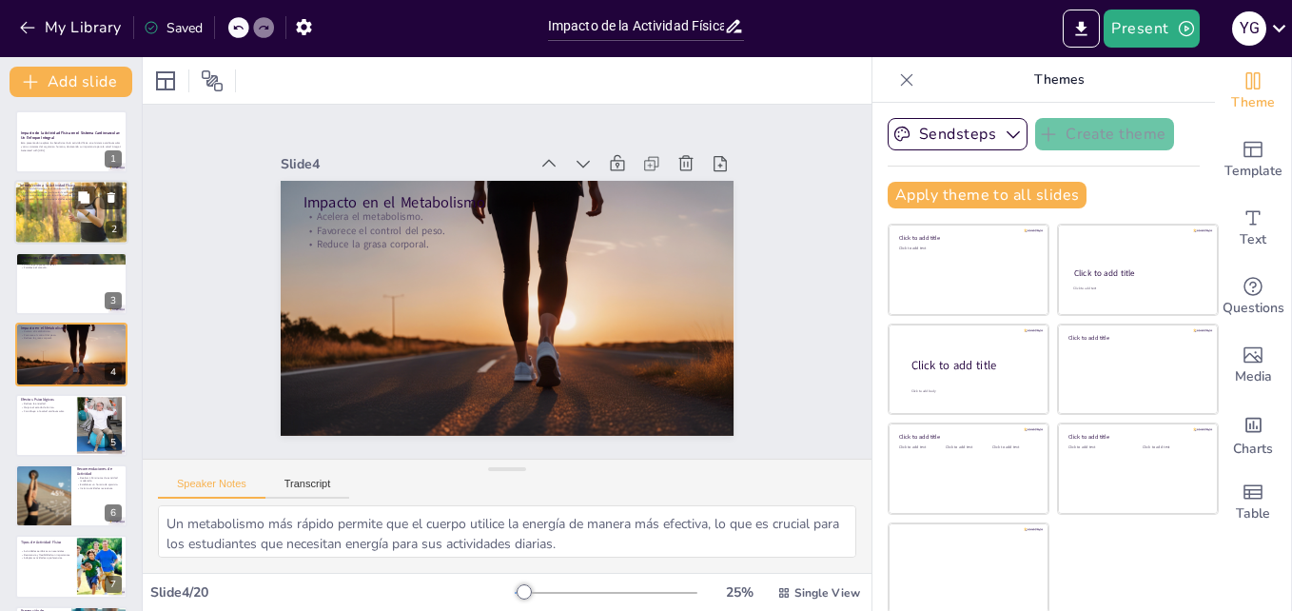
click at [63, 235] on div at bounding box center [71, 212] width 114 height 74
type textarea "La actividad física se refiere a cualquier movimiento que implique el uso de lo…"
checkbox input "true"
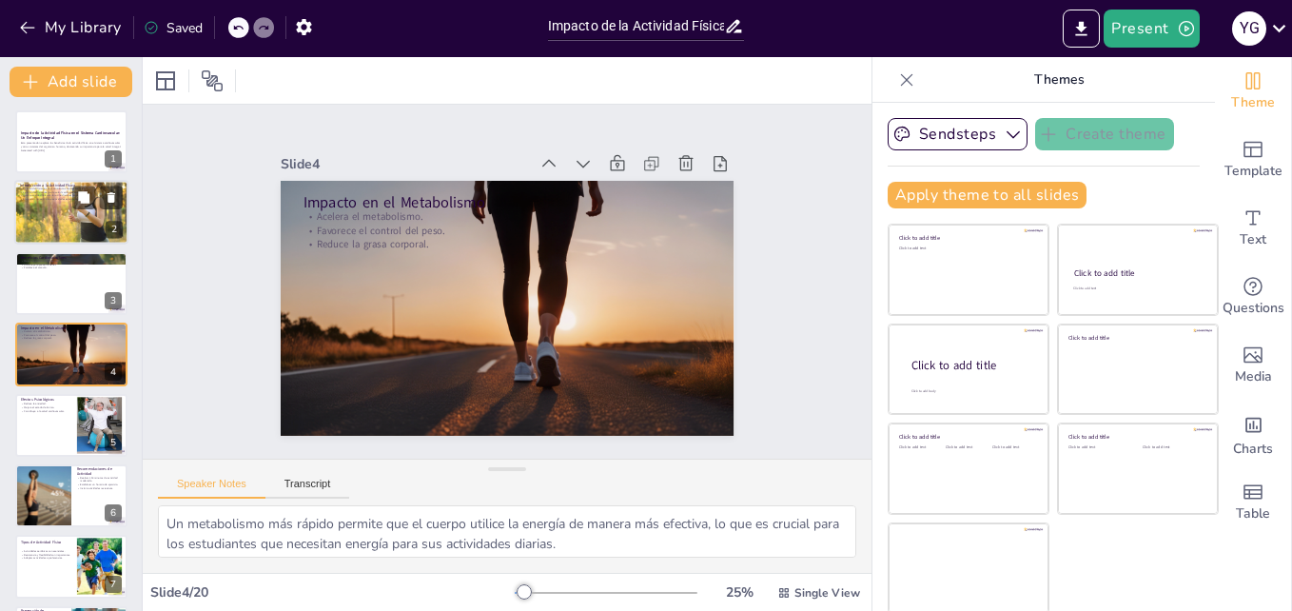
checkbox input "true"
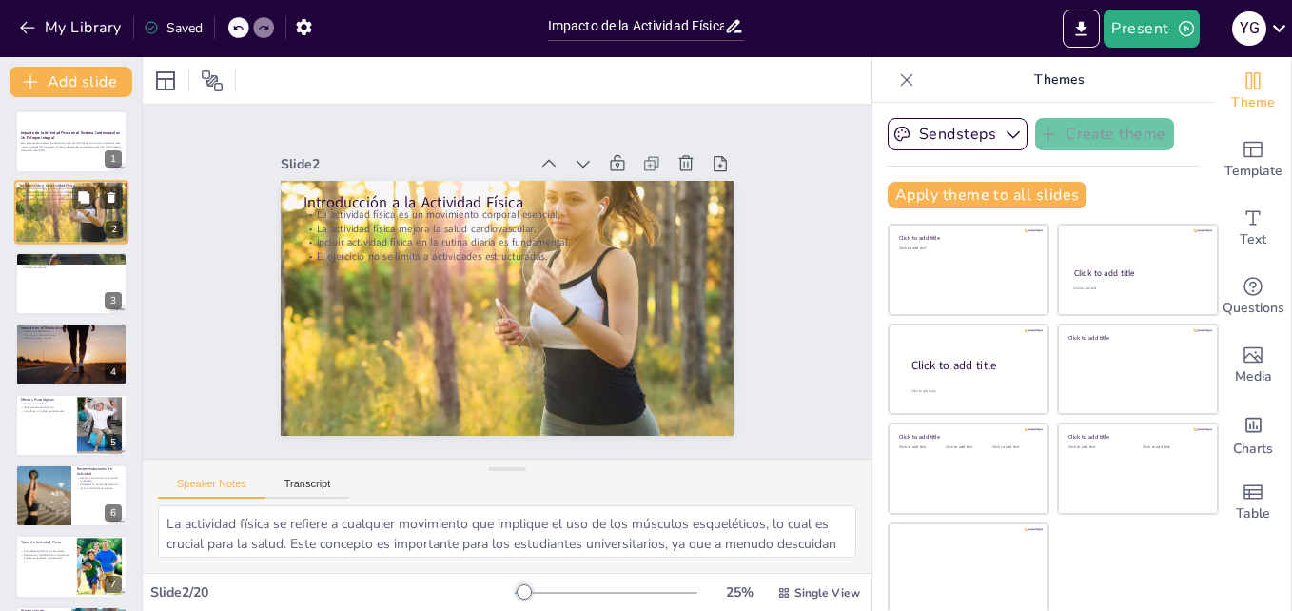
scroll to position [0, 0]
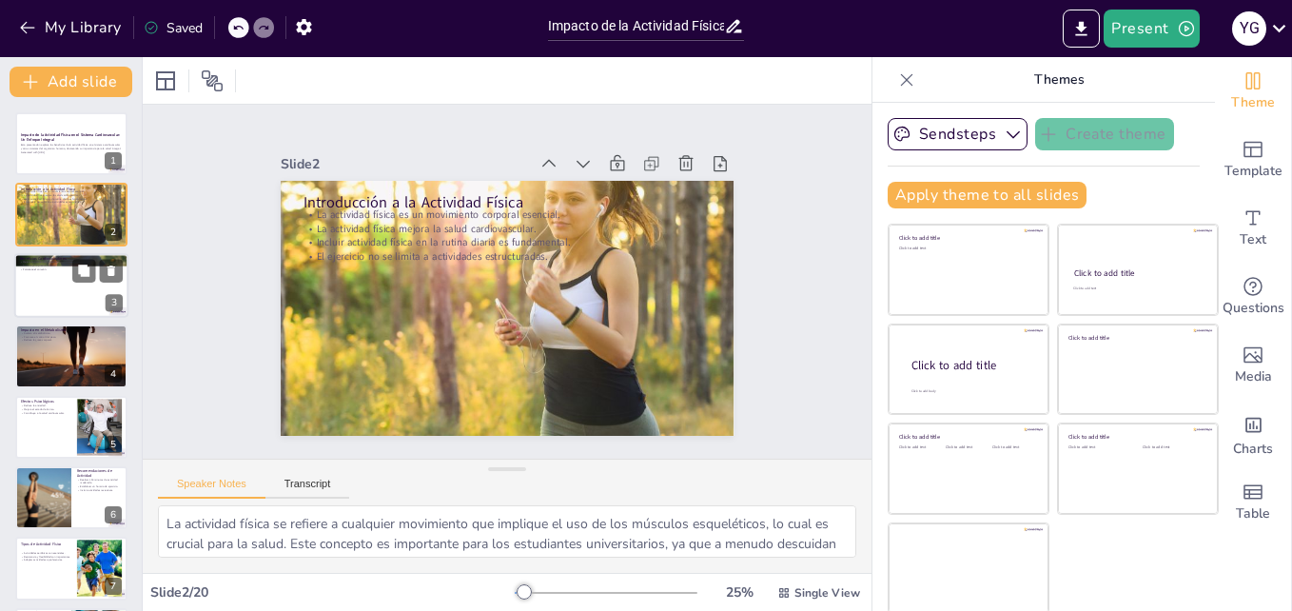
checkbox input "true"
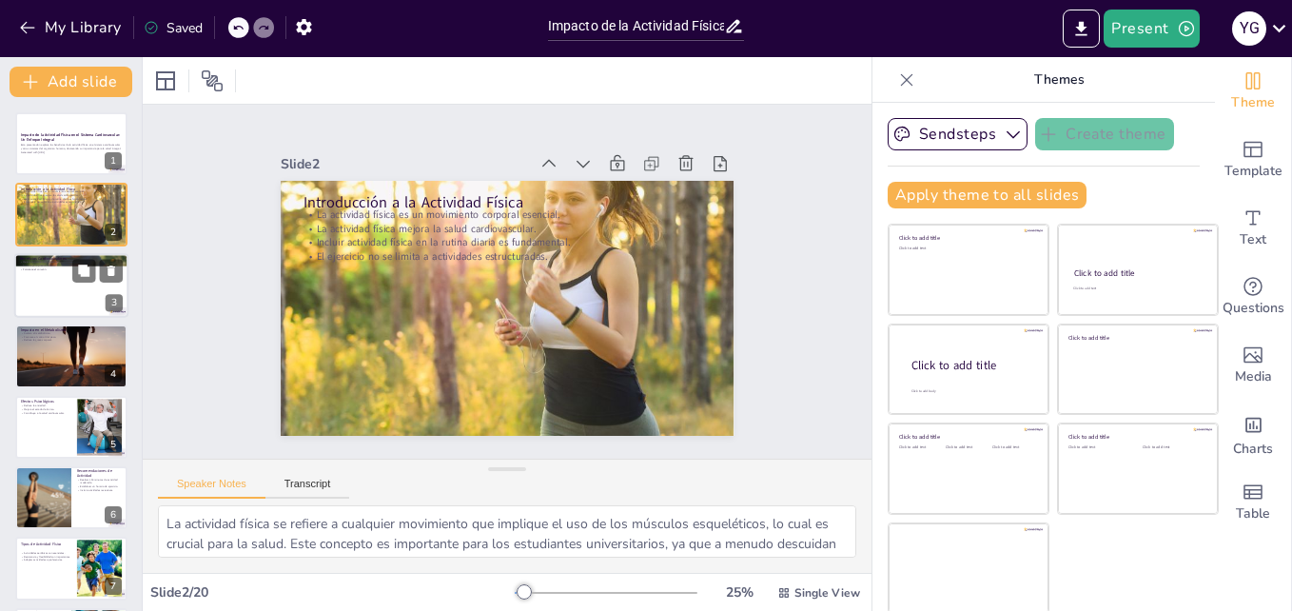
checkbox input "true"
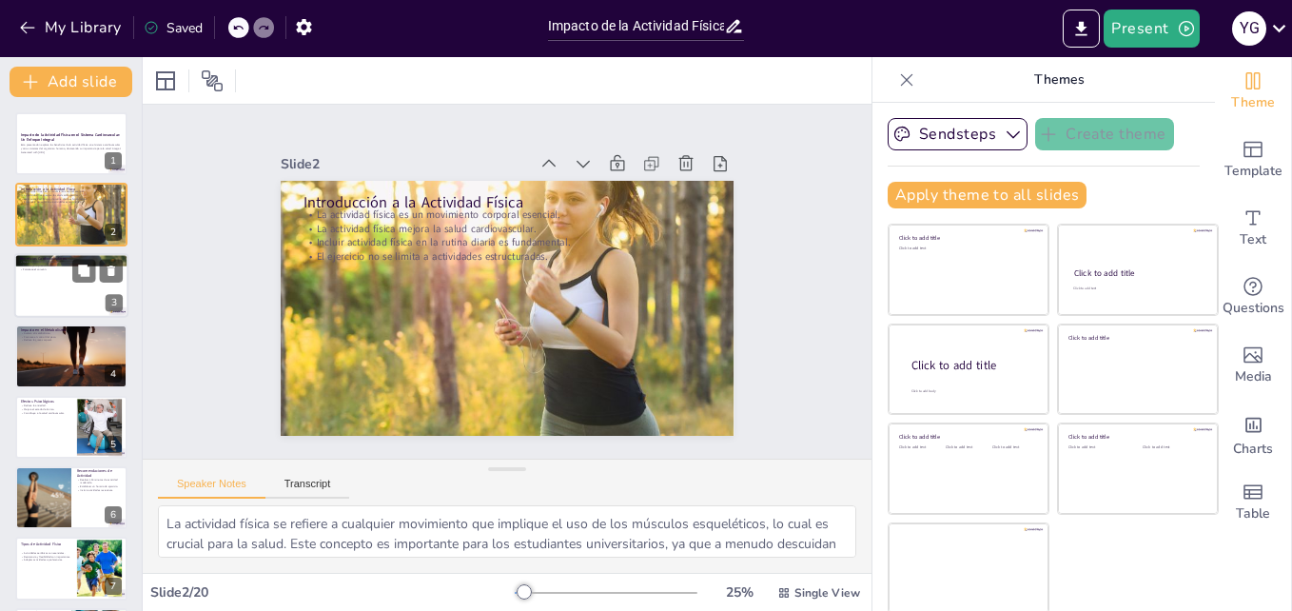
click at [45, 299] on div at bounding box center [71, 285] width 114 height 65
type textarea "Una mejor circulación sanguínea es fundamental para el transporte eficiente de …"
checkbox input "true"
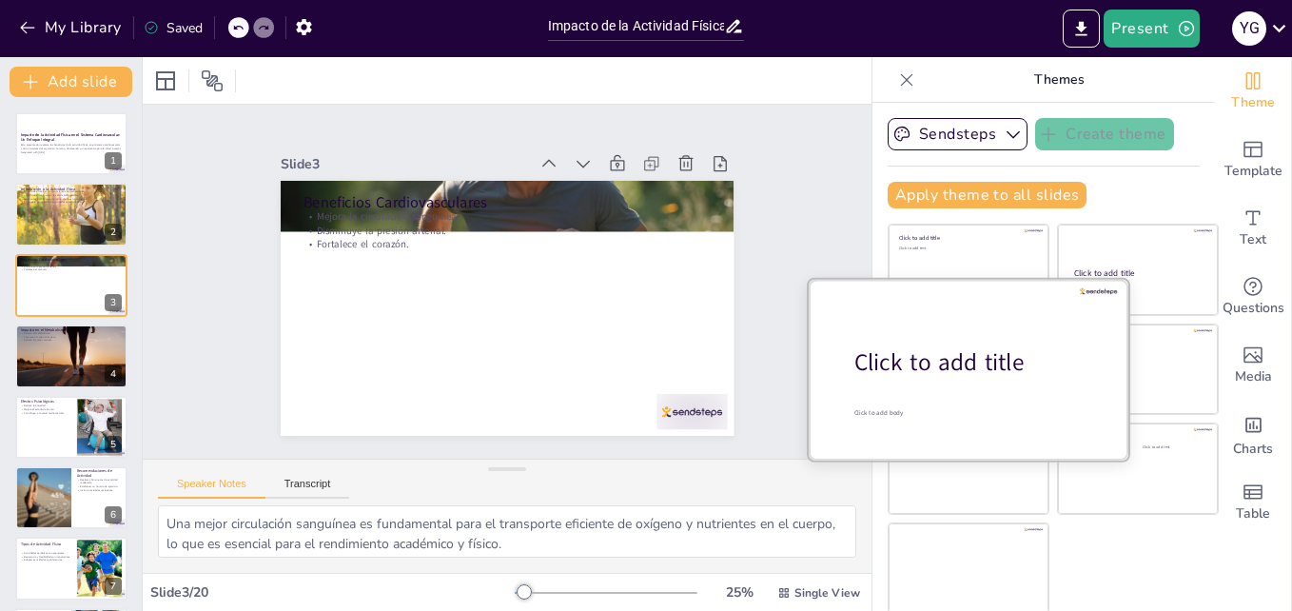
click at [918, 394] on div at bounding box center [969, 369] width 320 height 180
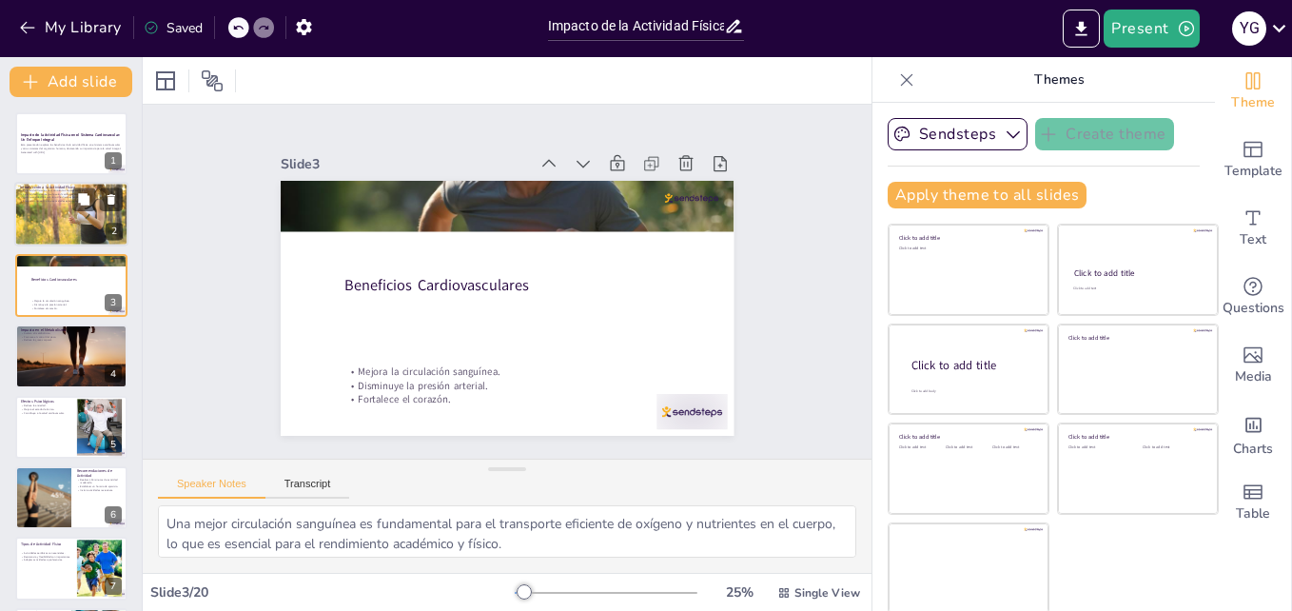
click at [64, 224] on div at bounding box center [71, 214] width 114 height 74
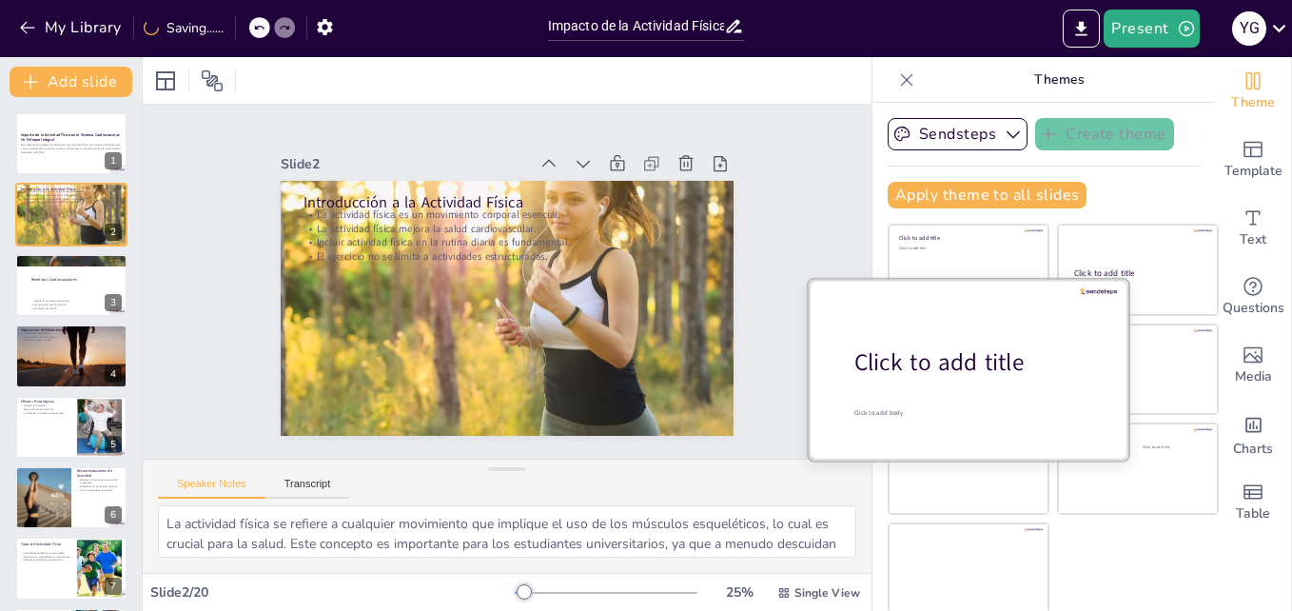
click at [899, 394] on div at bounding box center [969, 369] width 320 height 180
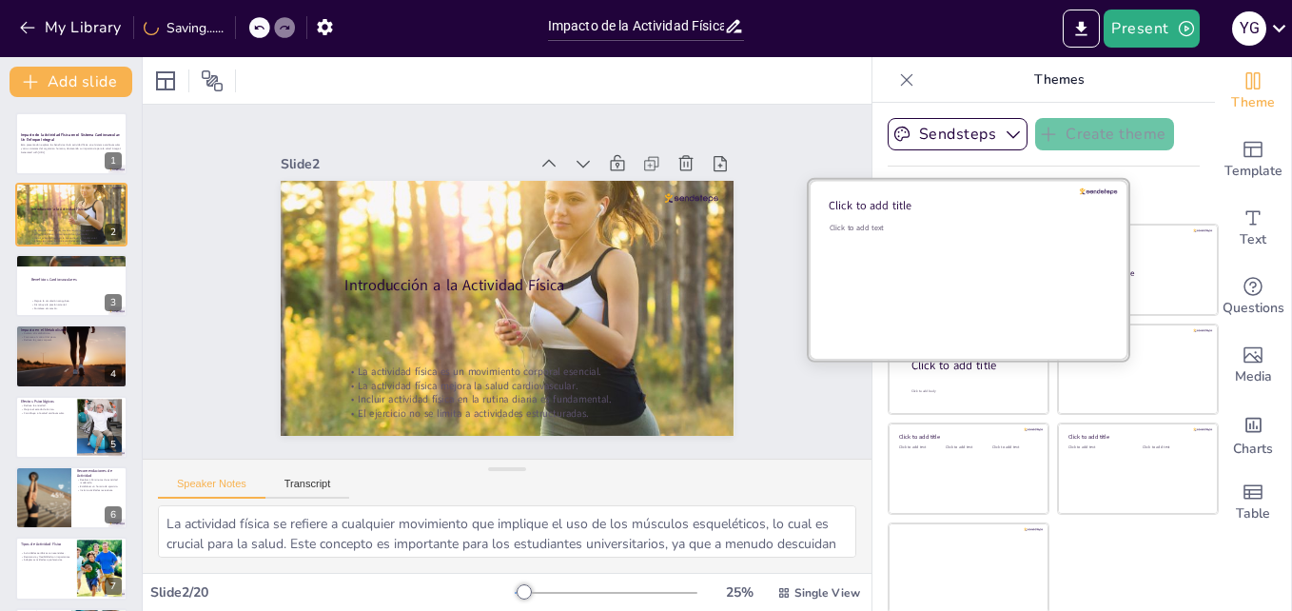
click at [915, 267] on div "Click to add text" at bounding box center [965, 282] width 272 height 118
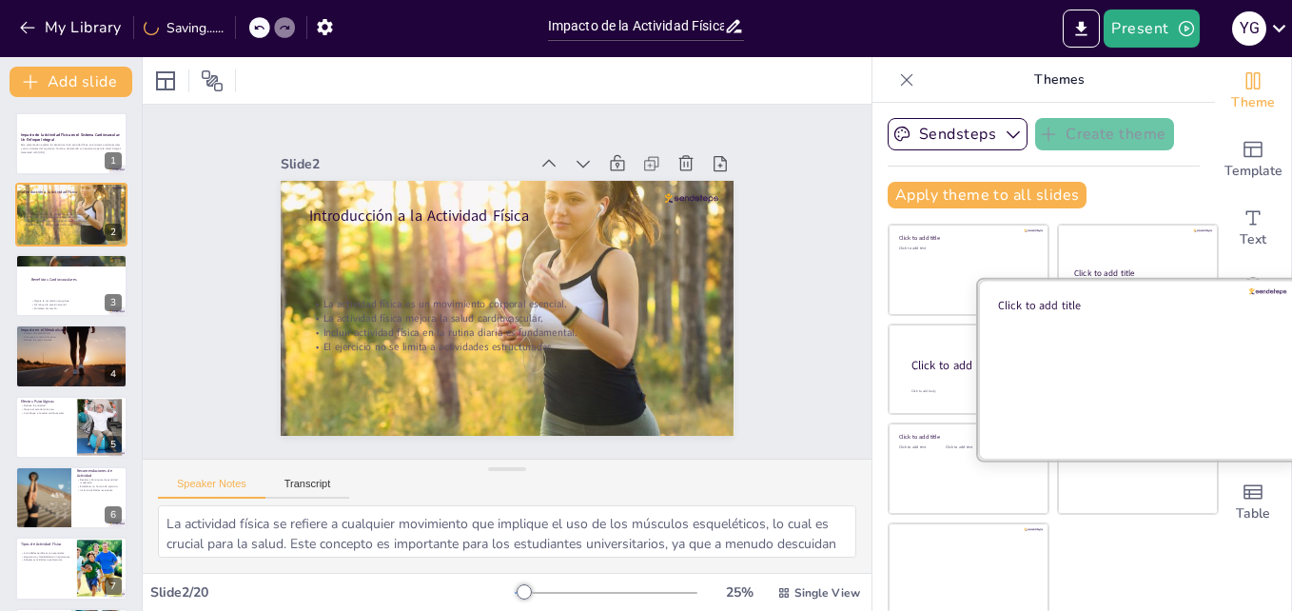
click at [1104, 357] on div at bounding box center [1138, 369] width 320 height 180
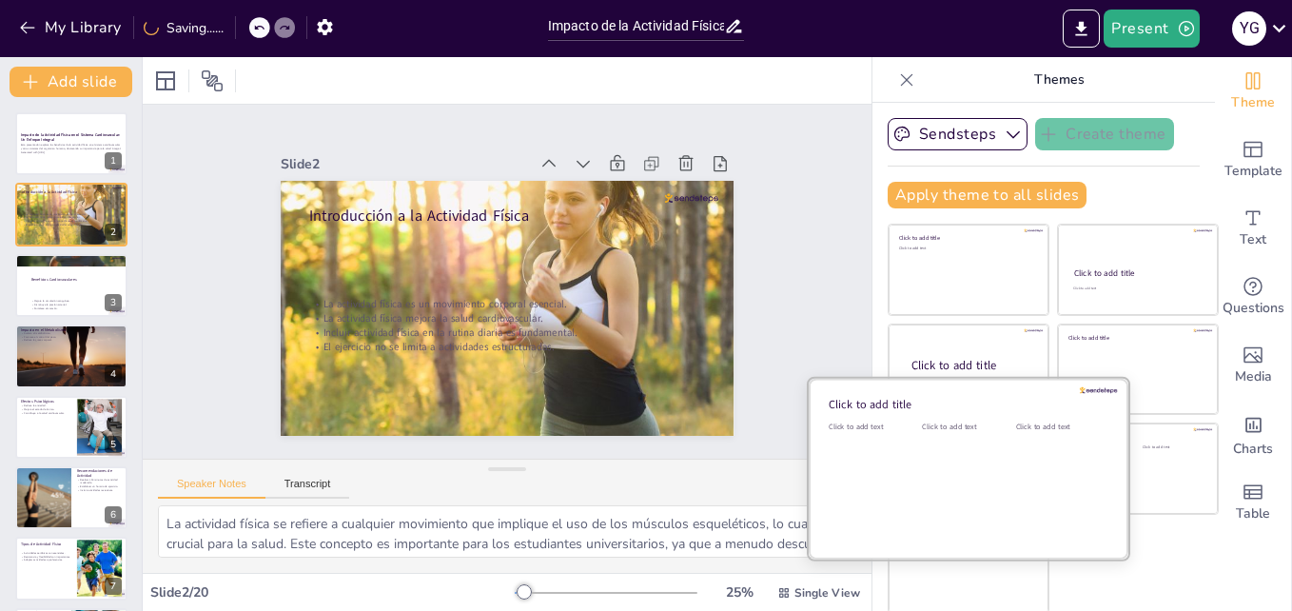
click at [922, 474] on div "Click to add text" at bounding box center [965, 480] width 86 height 118
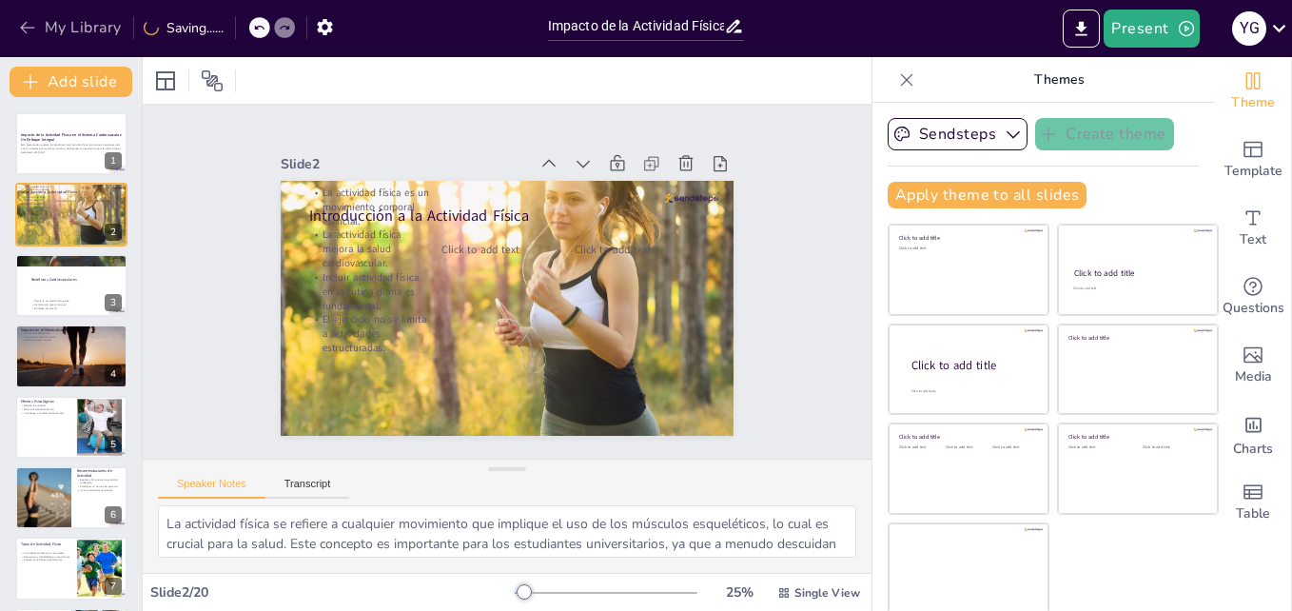
click at [19, 23] on icon "button" at bounding box center [27, 27] width 19 height 19
